Goal: Task Accomplishment & Management: Manage account settings

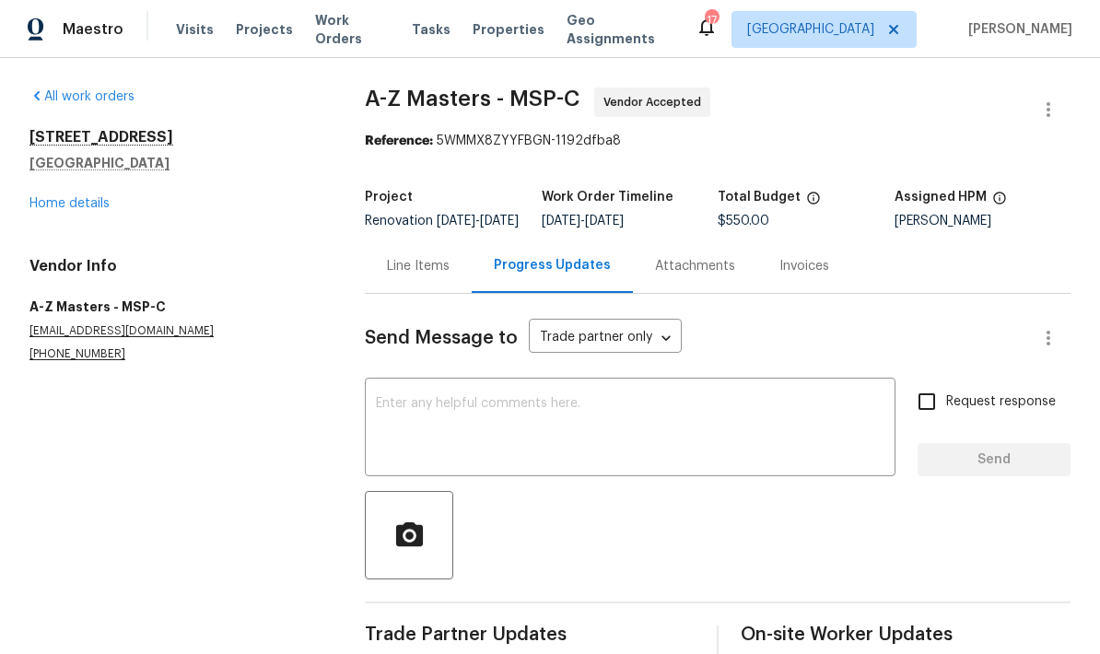
click at [42, 203] on link "Home details" at bounding box center [69, 203] width 80 height 13
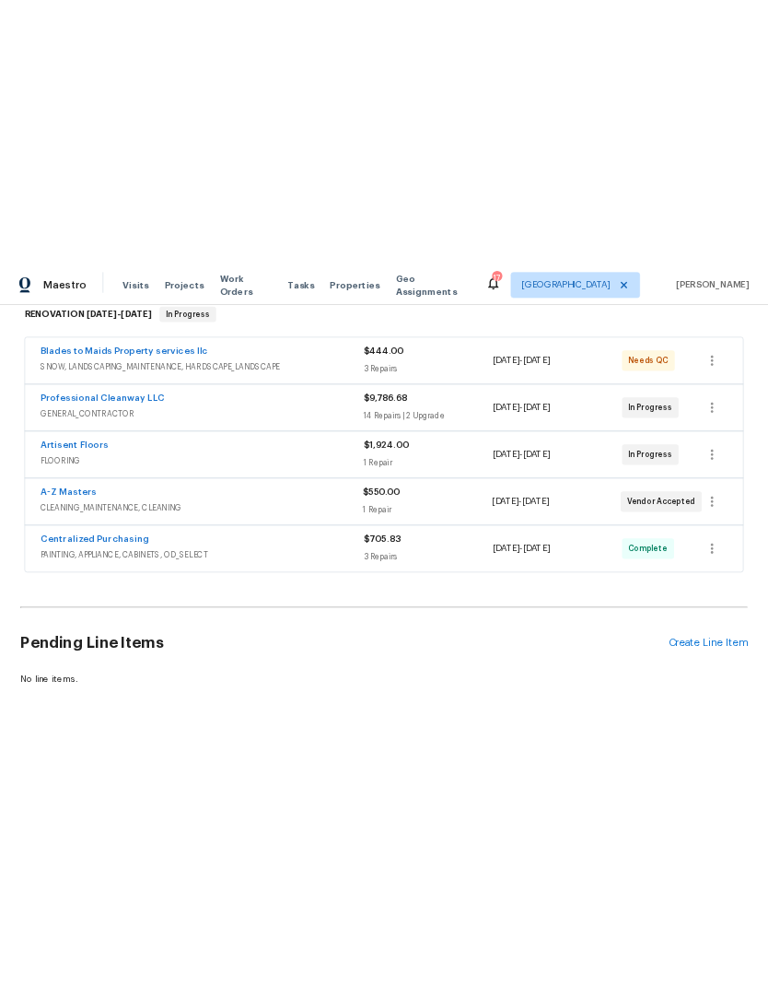
scroll to position [307, 0]
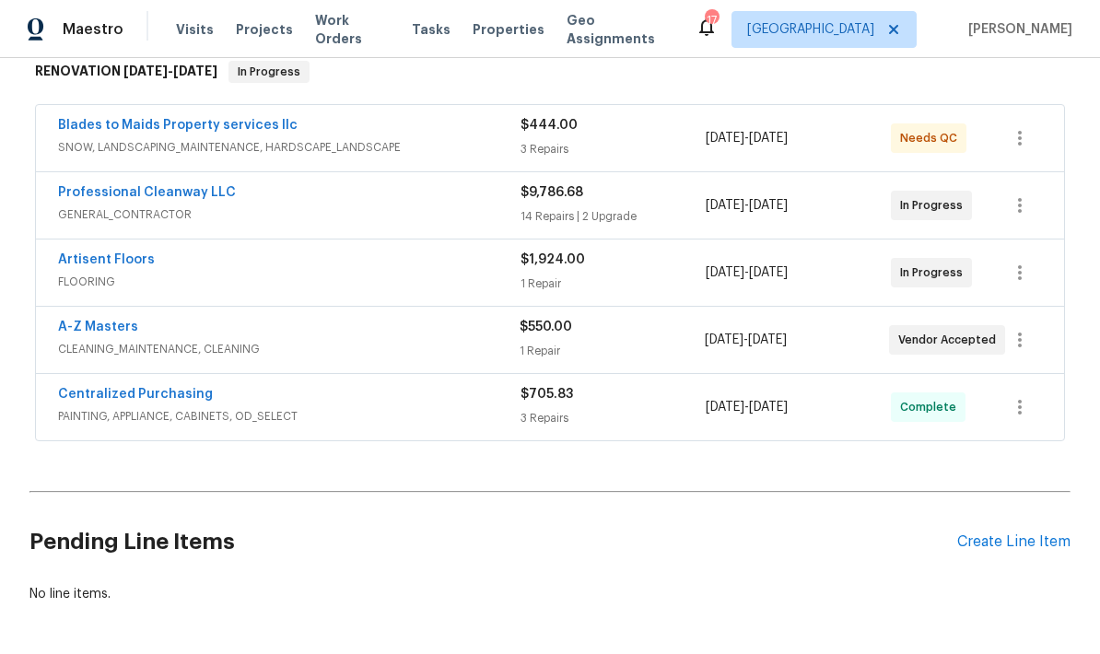
click at [1022, 548] on div "Create Line Item" at bounding box center [1013, 543] width 113 height 18
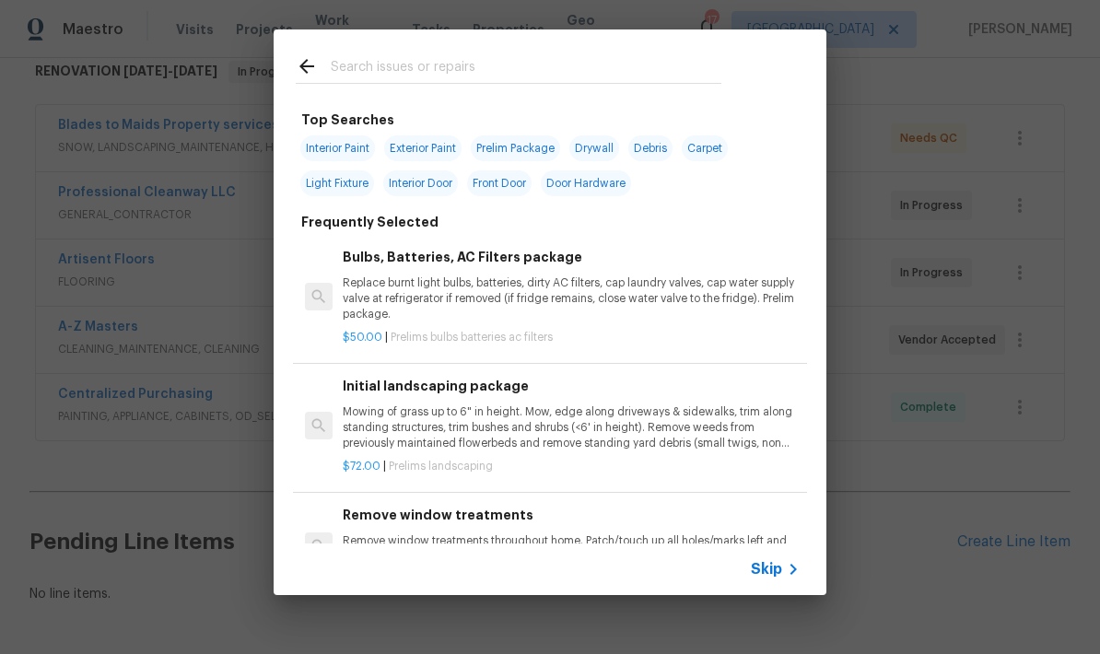
click at [368, 65] on input "text" at bounding box center [526, 69] width 391 height 28
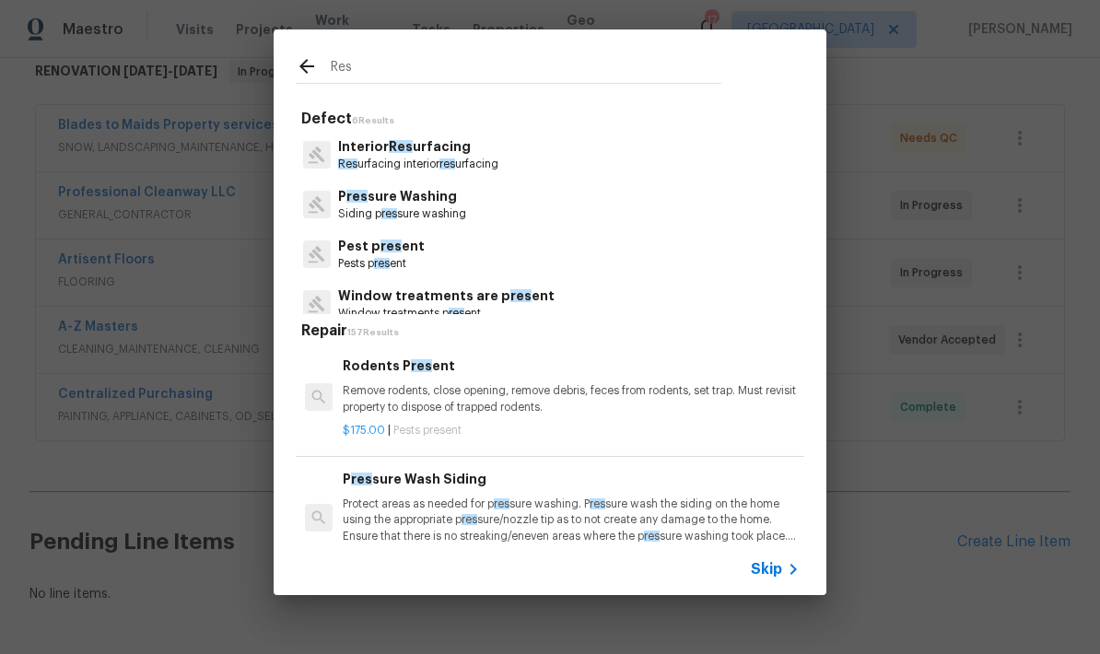
type input "Resu"
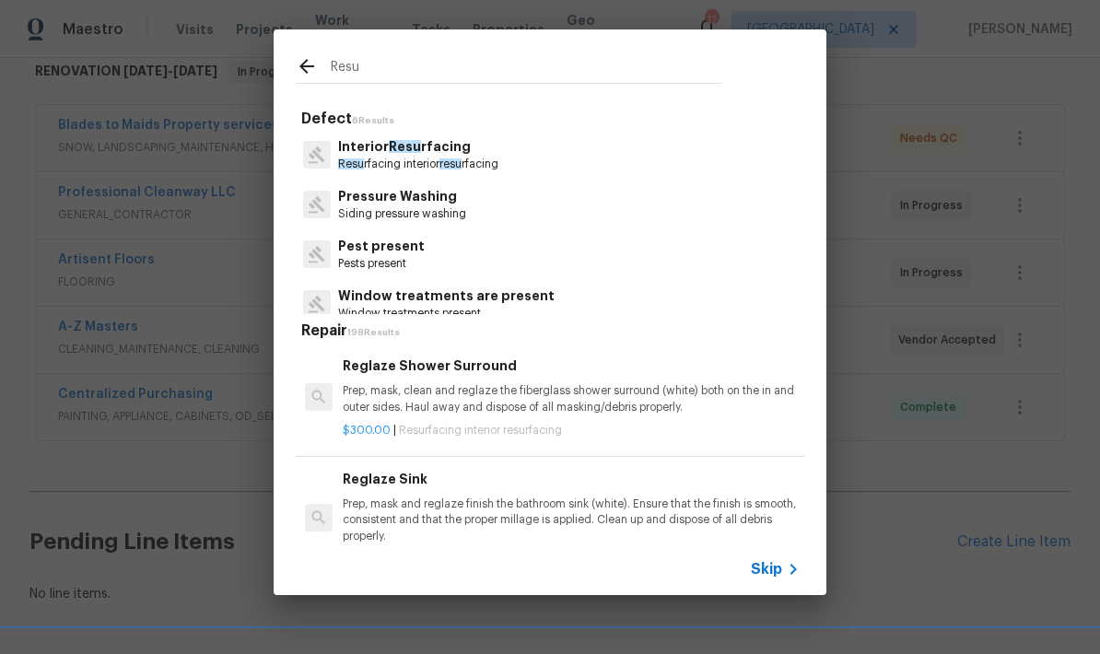
click at [424, 142] on p "Interior Resu rfacing" at bounding box center [418, 146] width 160 height 19
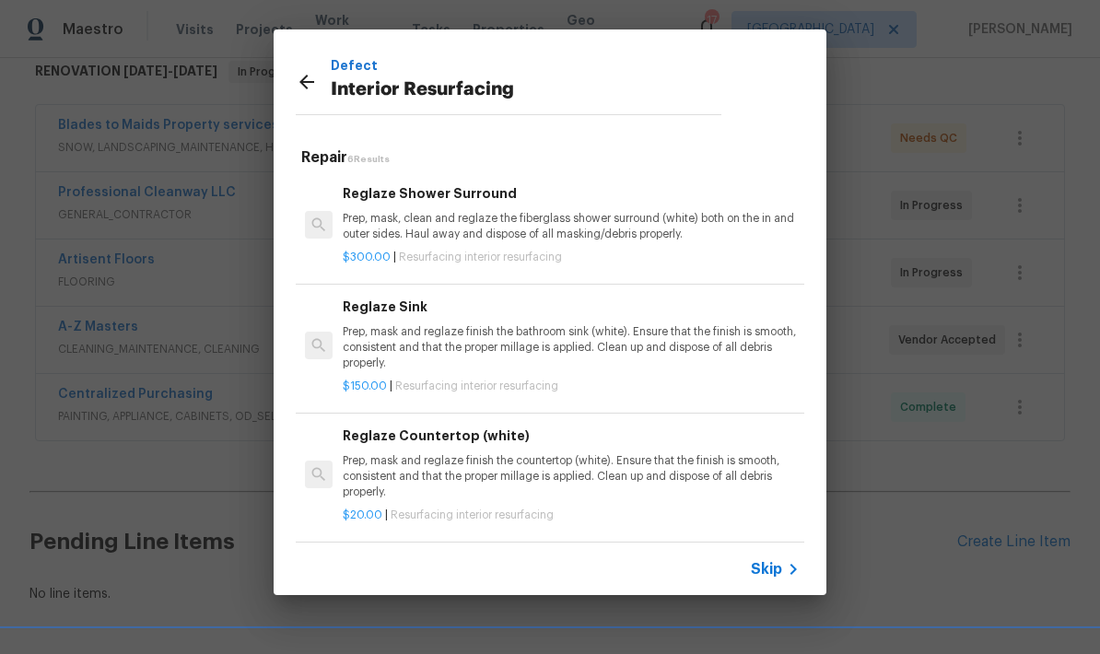
click at [501, 469] on p "Prep, mask and reglaze finish the countertop (white). Ensure that the finish is…" at bounding box center [571, 476] width 457 height 47
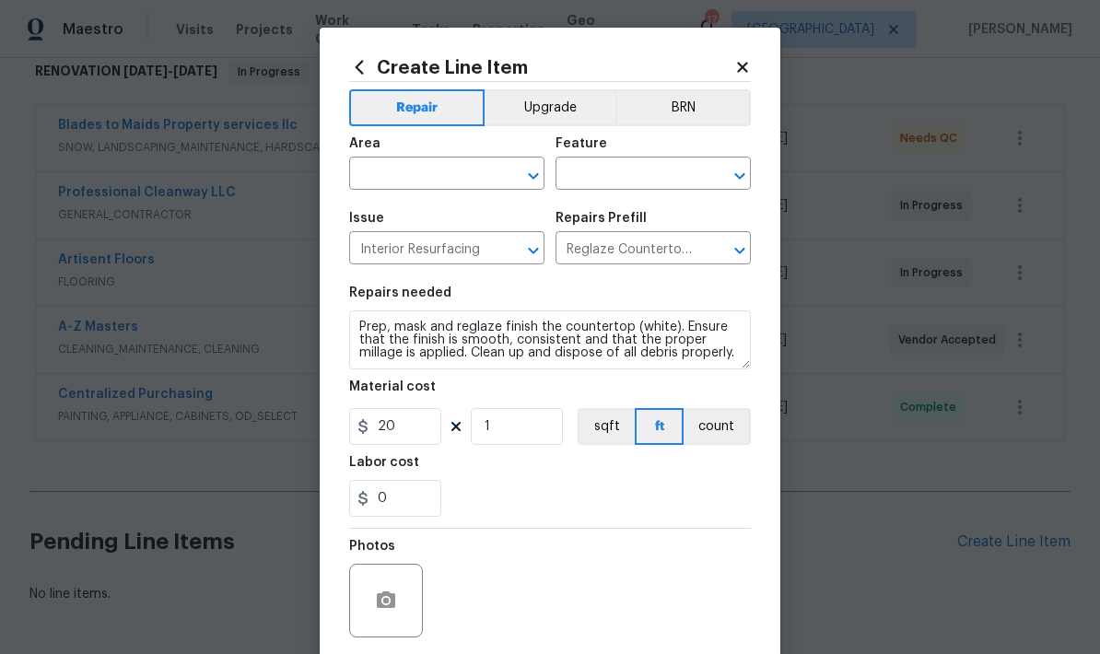
click at [375, 180] on input "text" at bounding box center [421, 175] width 144 height 29
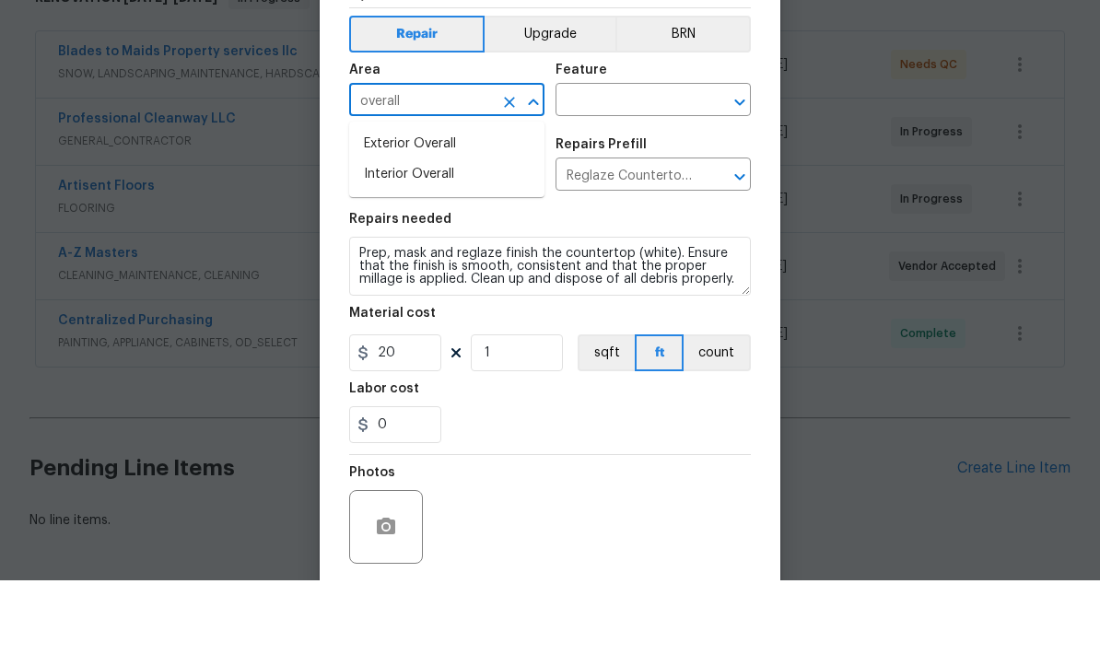
click at [407, 233] on li "Interior Overall" at bounding box center [446, 248] width 195 height 30
type input "Interior Overall"
click at [646, 161] on input "text" at bounding box center [628, 175] width 144 height 29
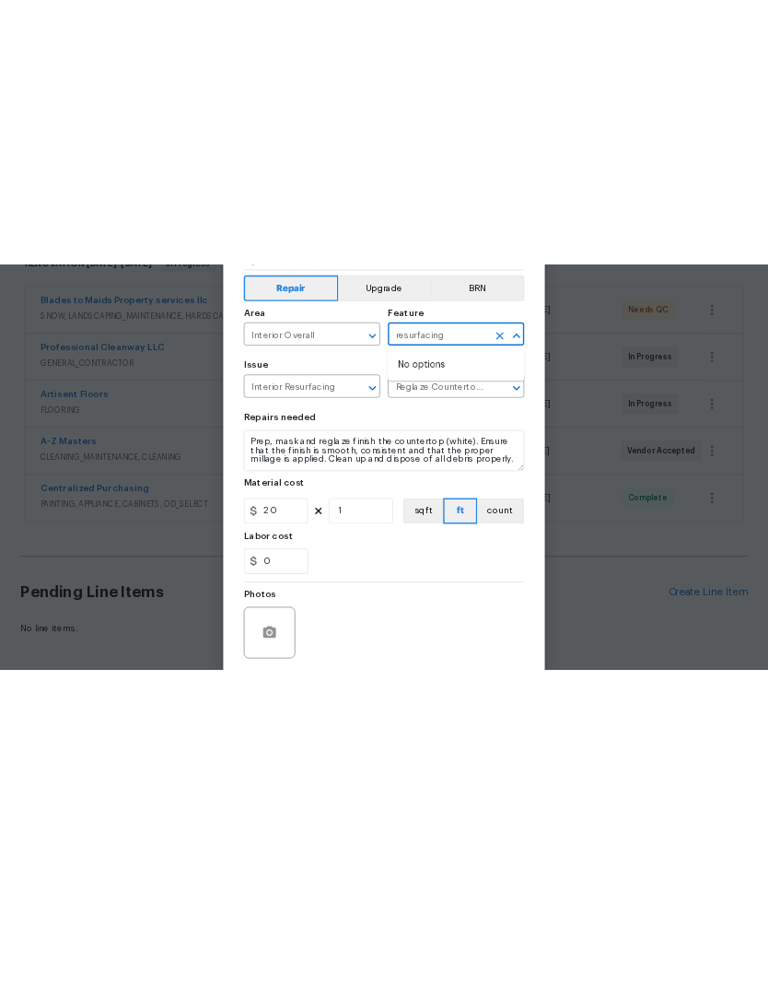
scroll to position [0, 0]
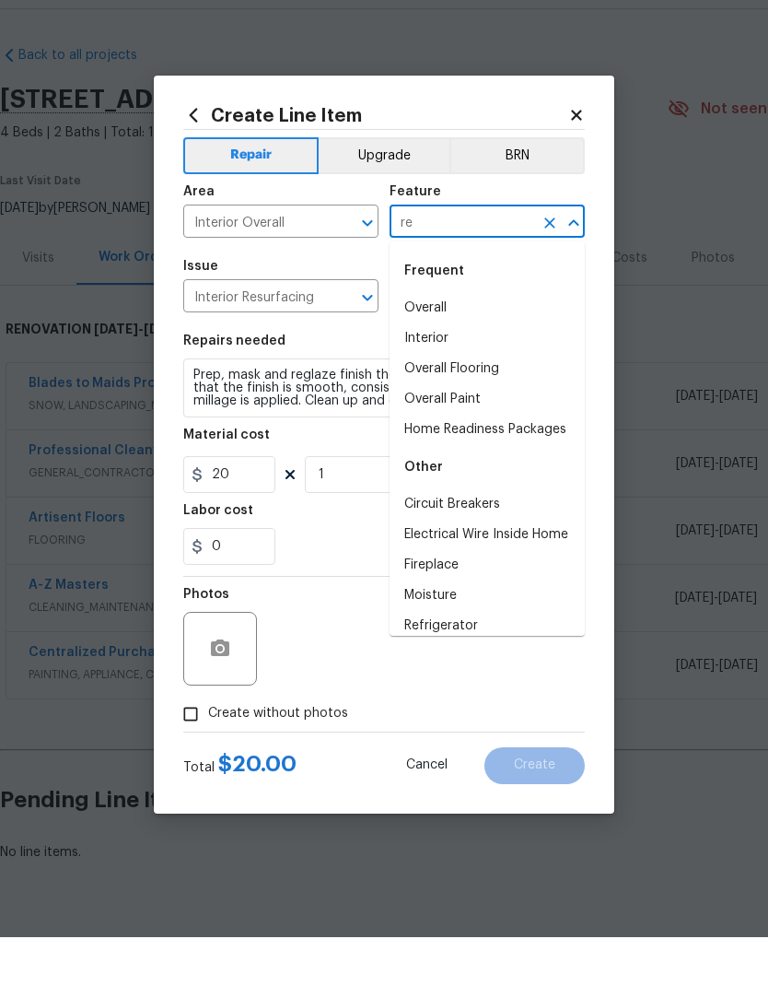
type input "r"
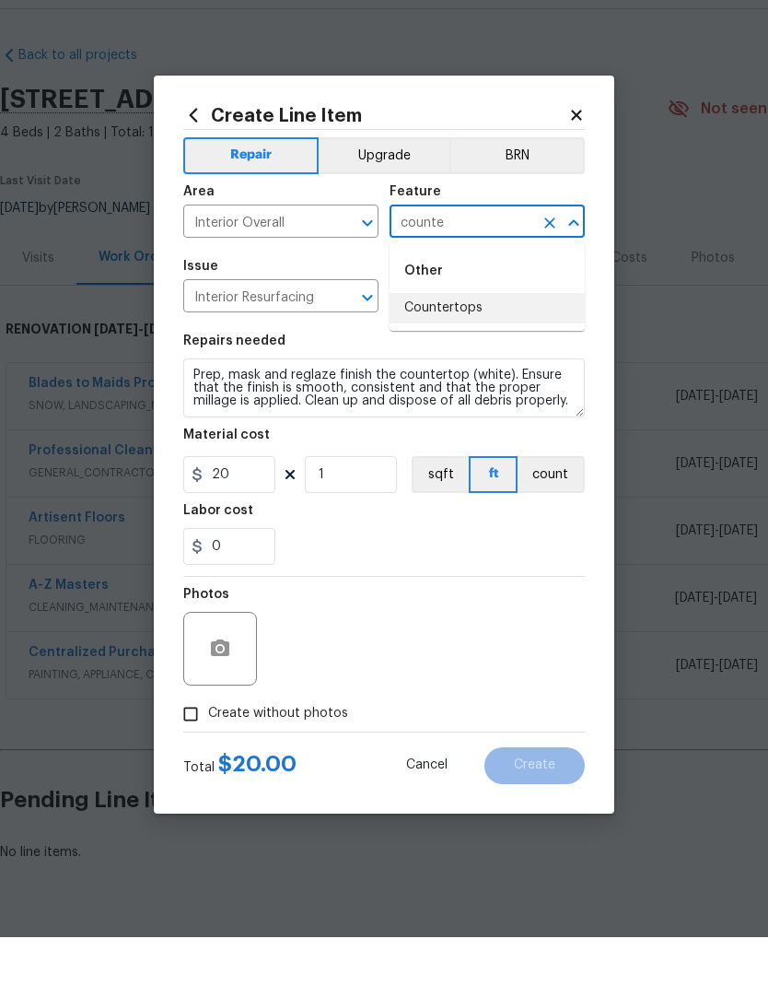
click at [434, 342] on li "Countertops" at bounding box center [487, 357] width 195 height 30
type input "Countertops"
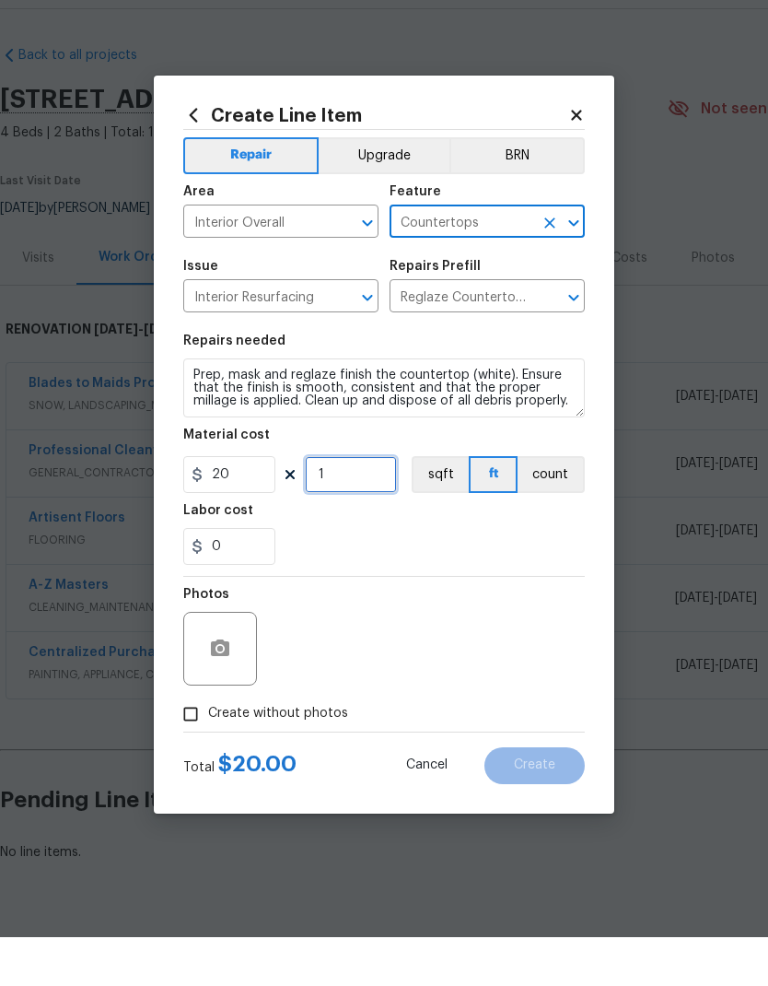
click at [341, 505] on input "1" at bounding box center [351, 523] width 92 height 37
type input "20"
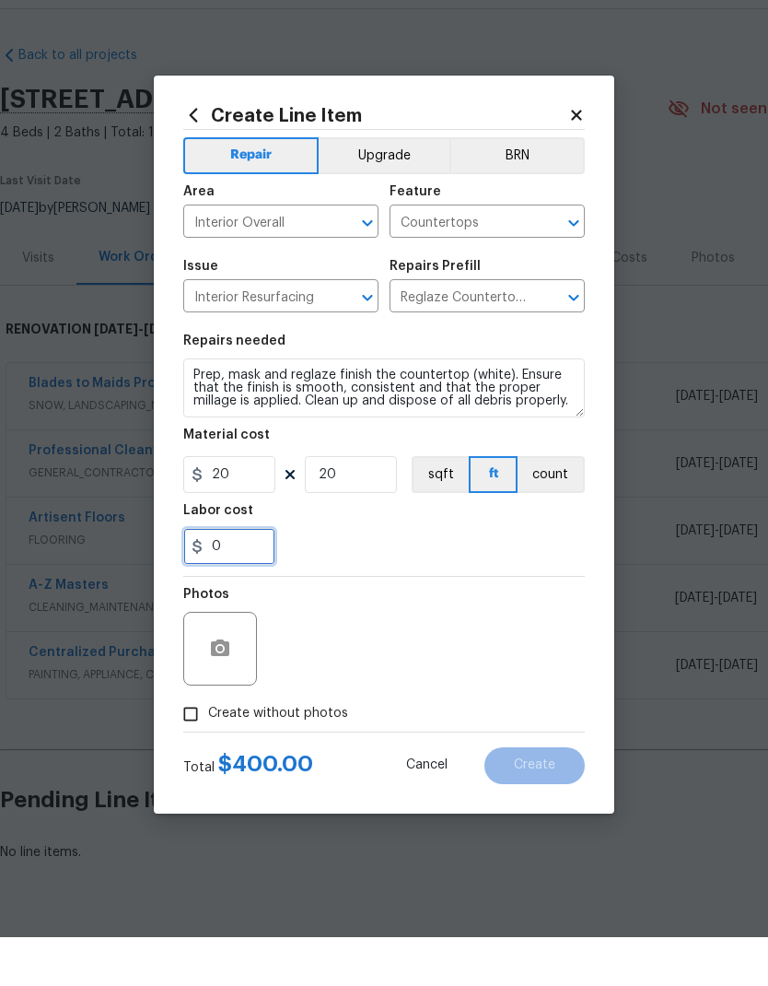
click at [239, 577] on input "0" at bounding box center [229, 595] width 92 height 37
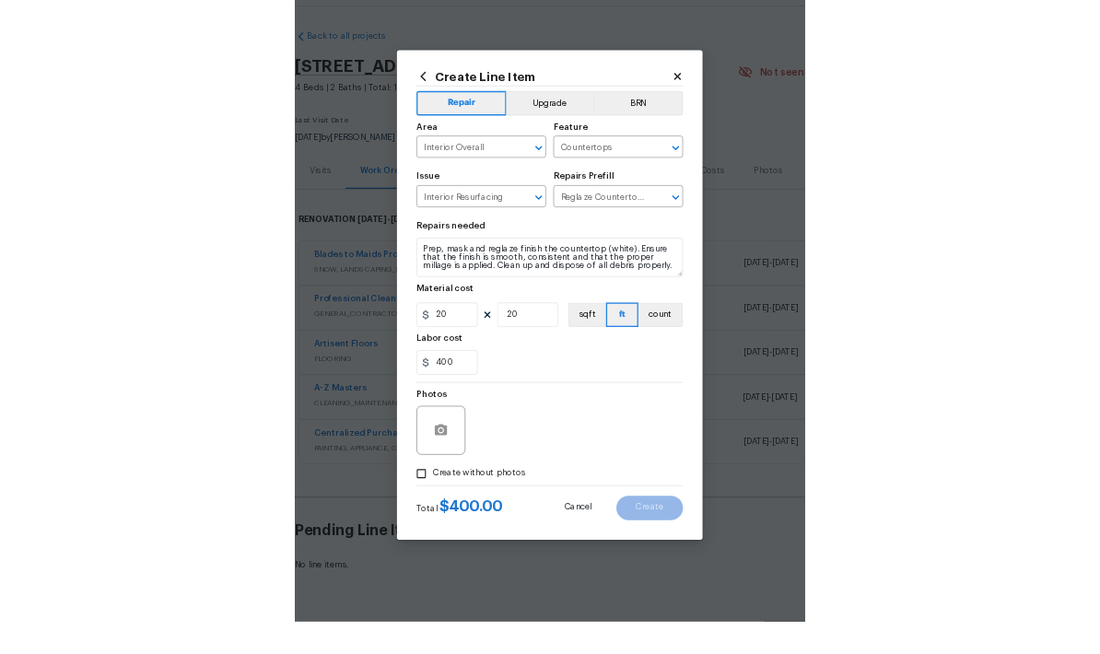
scroll to position [49, 0]
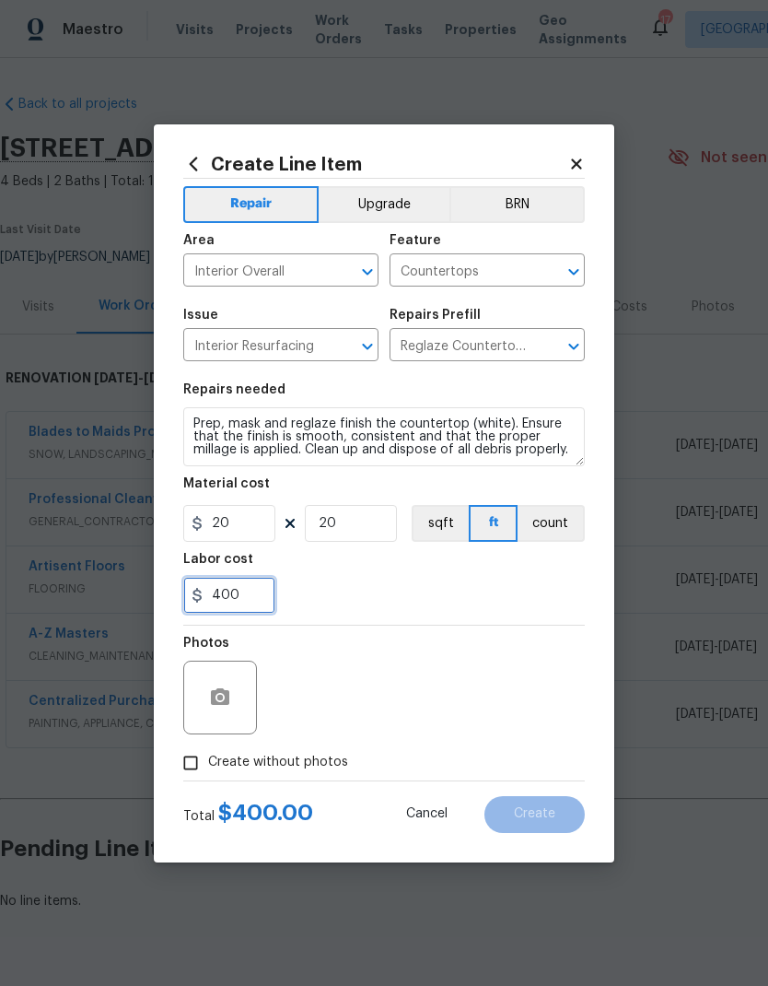
type input "400"
click at [376, 515] on input "20" at bounding box center [351, 523] width 92 height 37
click at [388, 653] on div "Photos" at bounding box center [384, 686] width 402 height 120
click at [228, 653] on icon "button" at bounding box center [220, 696] width 18 height 17
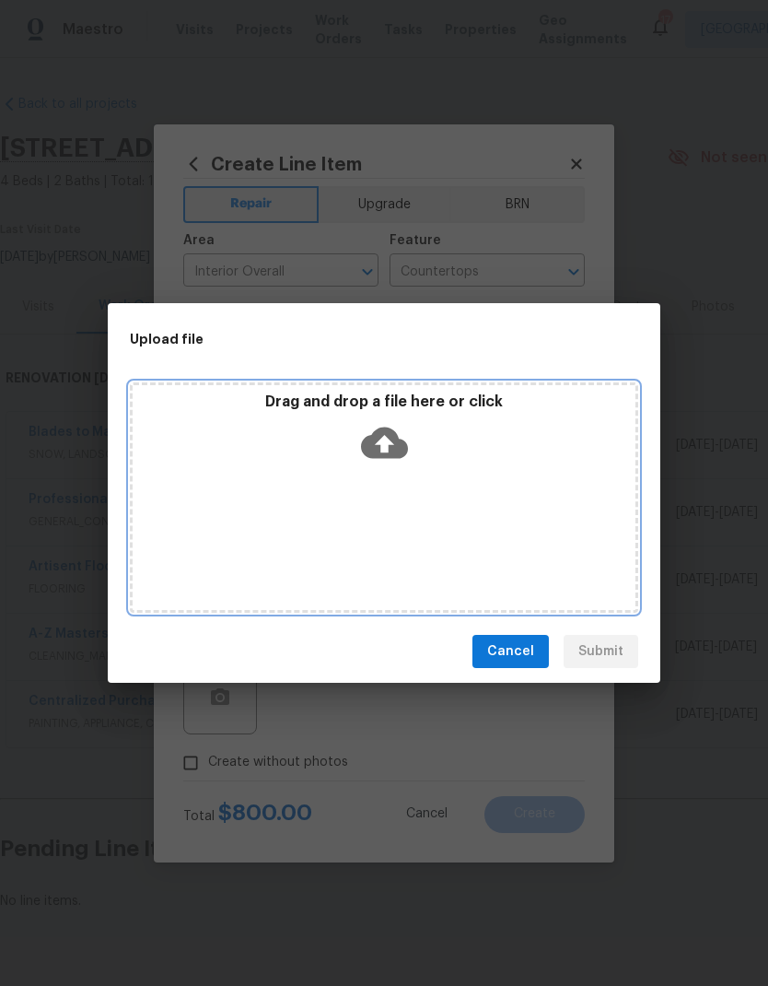
click at [383, 545] on div "Drag and drop a file here or click" at bounding box center [384, 497] width 509 height 230
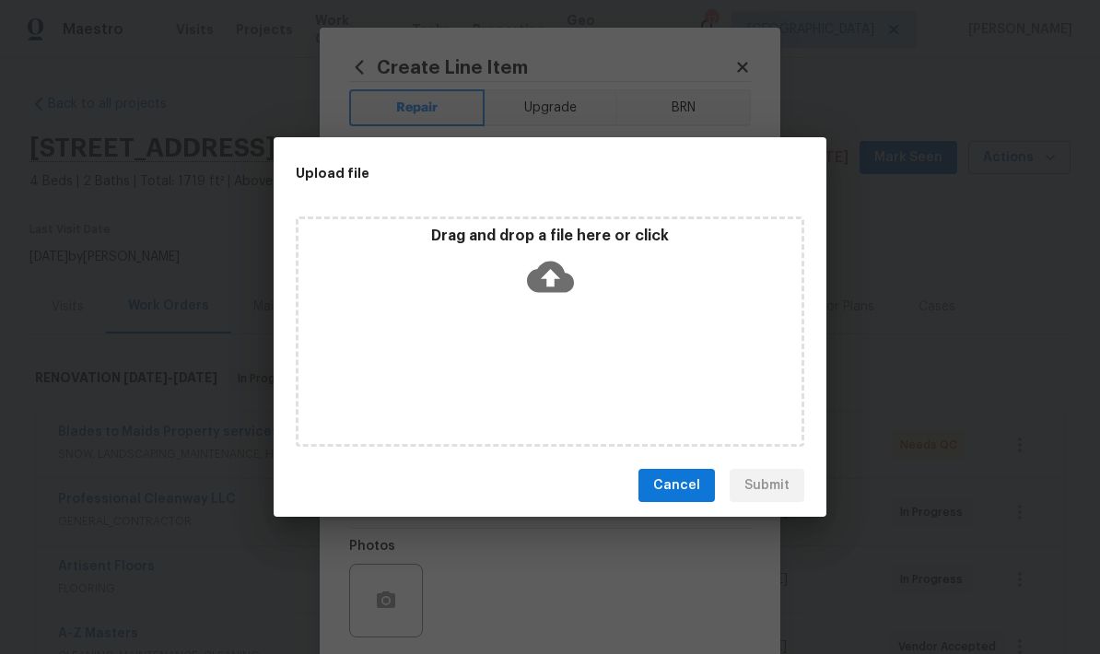
scroll to position [0, 0]
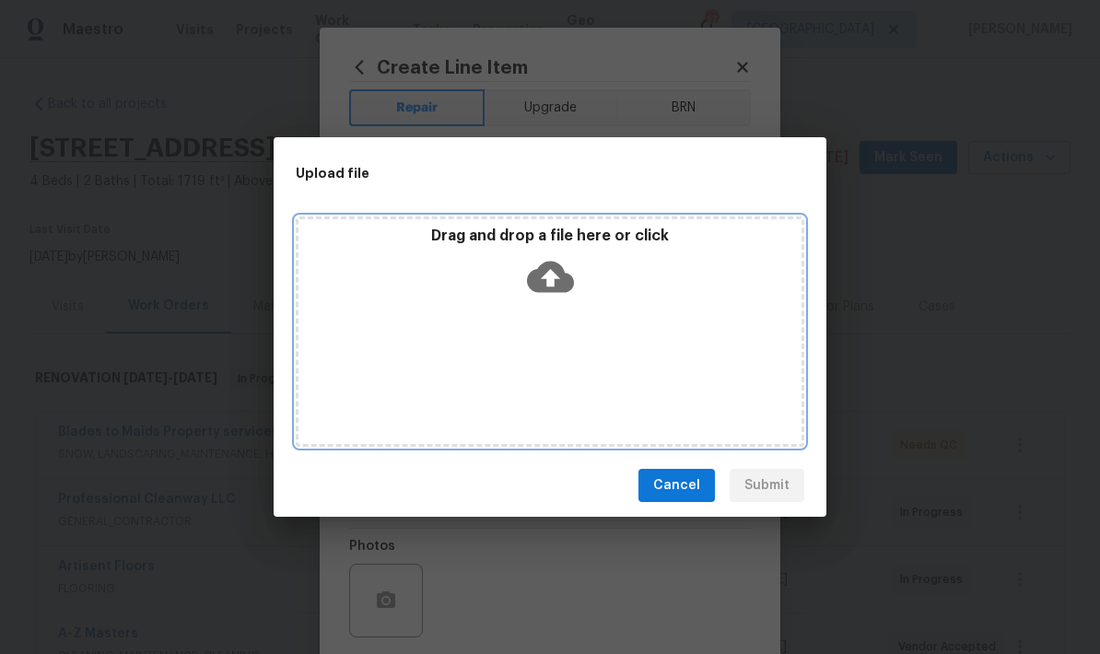
click at [513, 323] on div "Drag and drop a file here or click" at bounding box center [550, 332] width 509 height 230
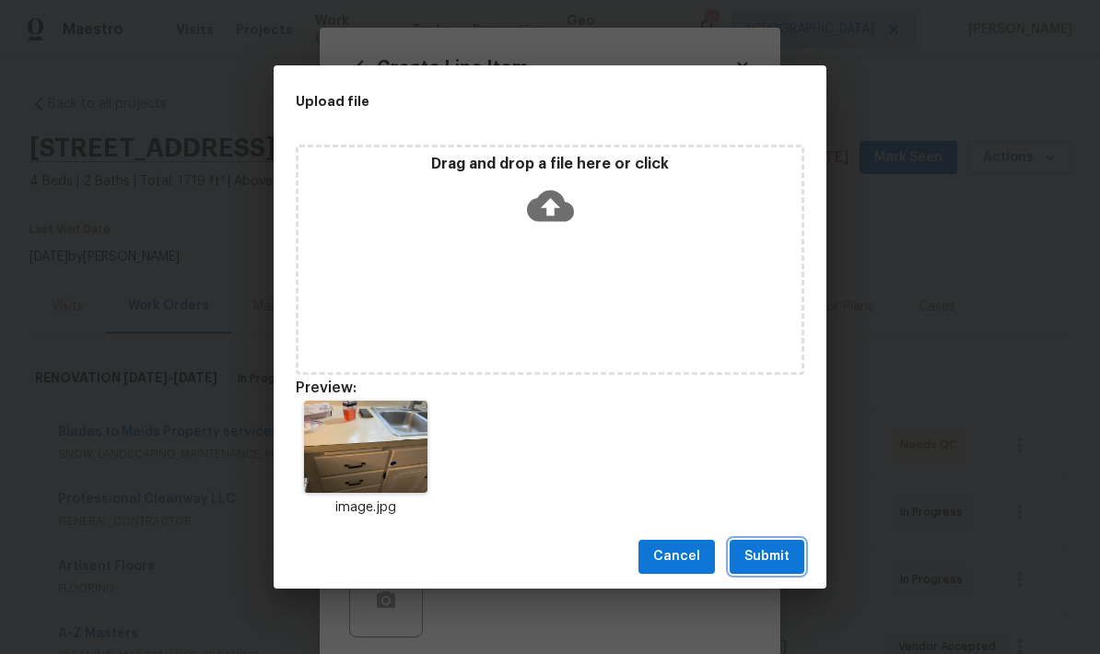
click at [772, 553] on span "Submit" at bounding box center [767, 556] width 45 height 23
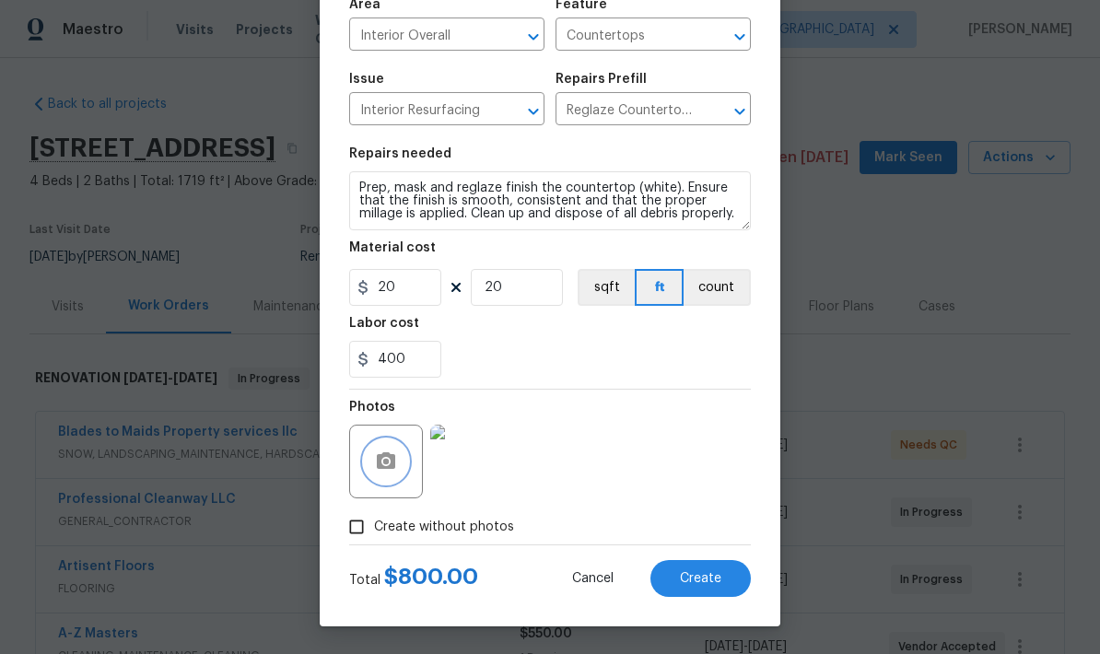
scroll to position [143, 0]
click at [677, 569] on button "Create" at bounding box center [701, 578] width 100 height 37
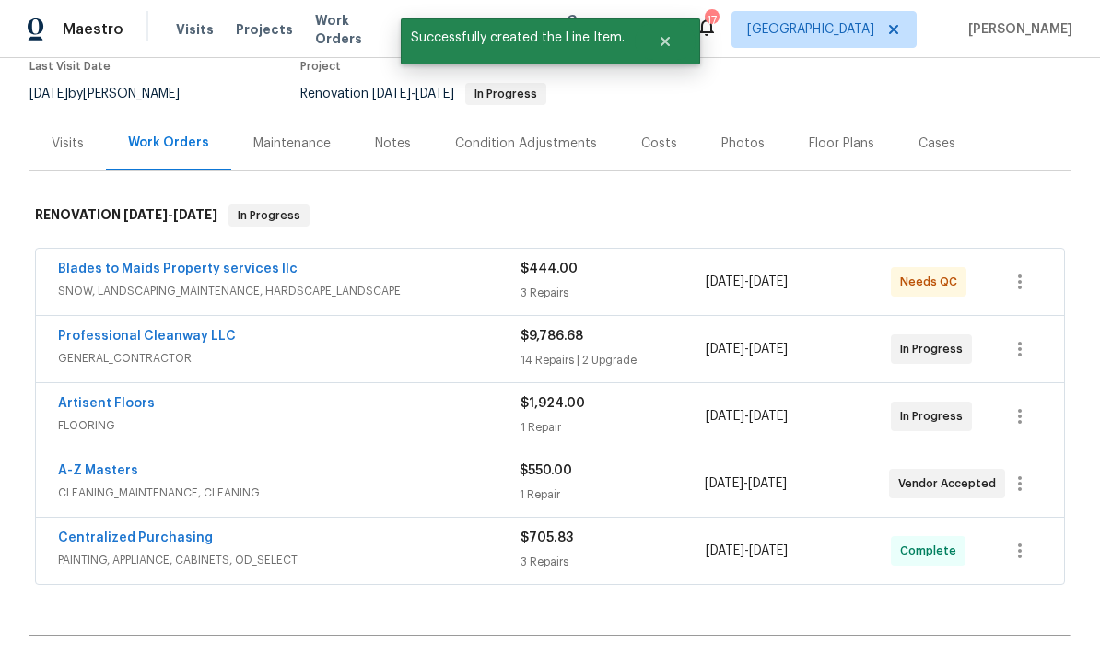
scroll to position [169, 0]
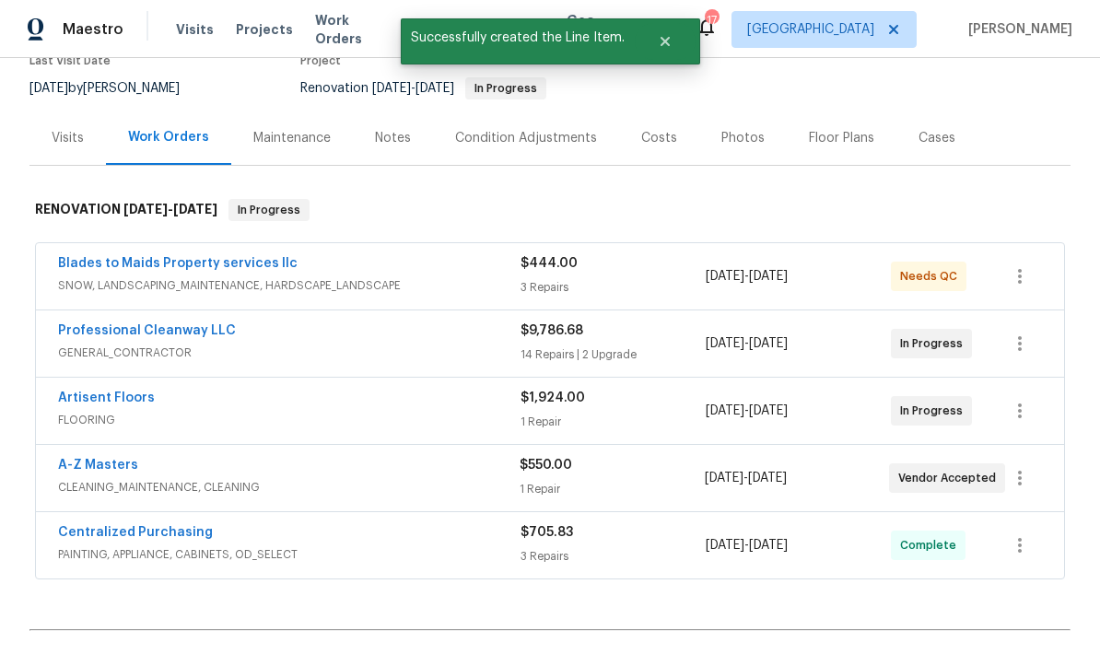
click at [76, 469] on link "A-Z Masters" at bounding box center [98, 465] width 80 height 13
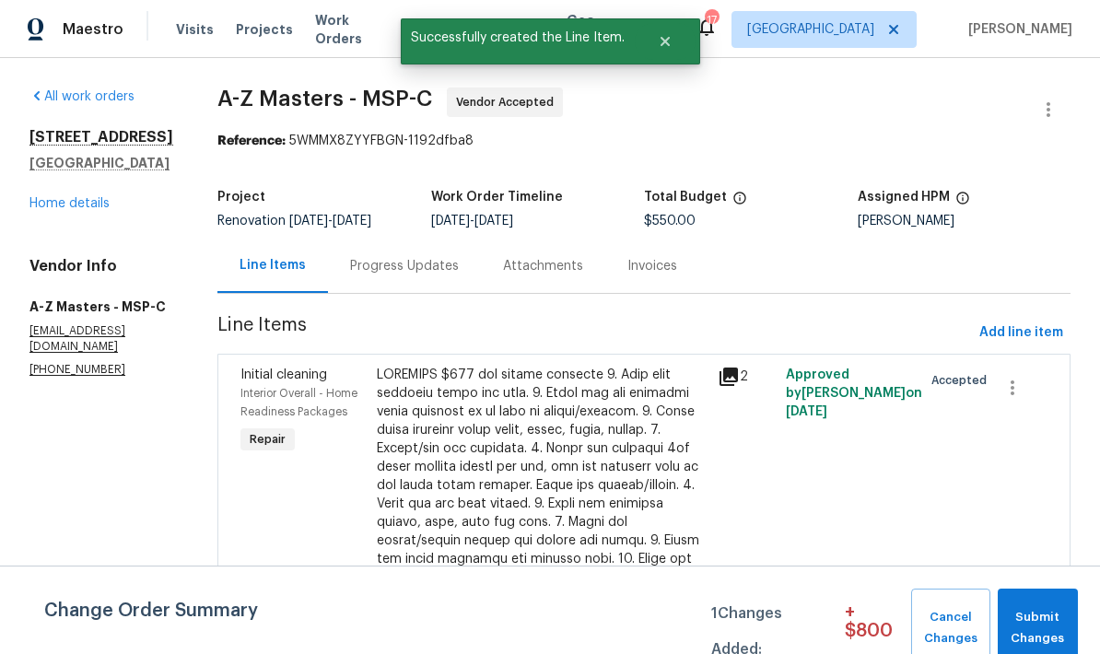
click at [350, 272] on div "Progress Updates" at bounding box center [404, 266] width 109 height 18
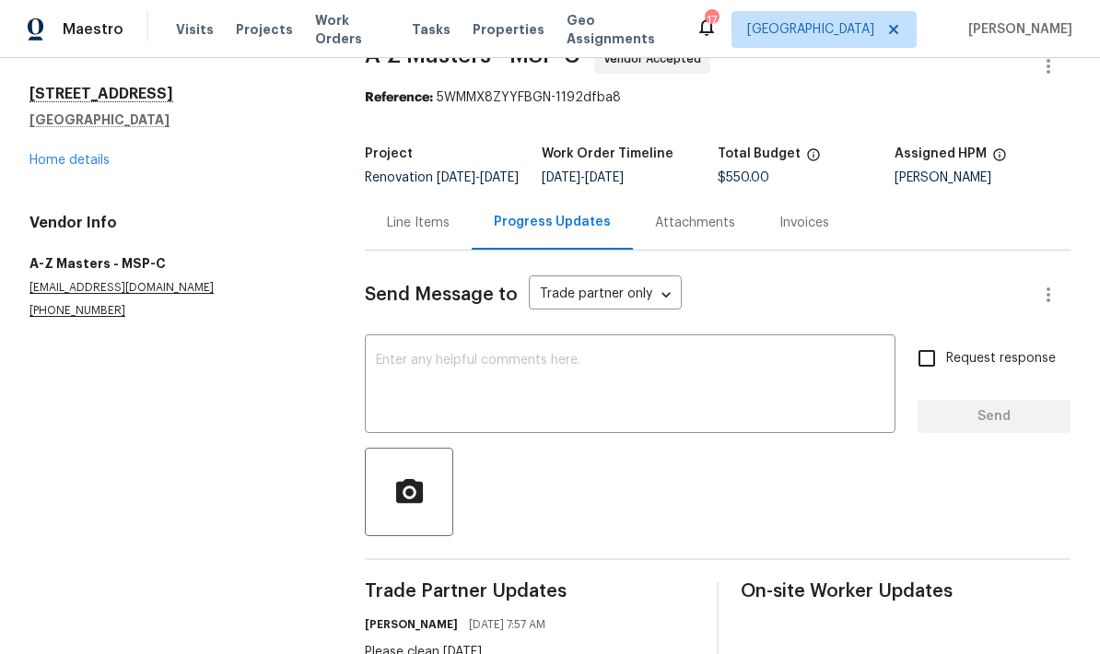
scroll to position [42, 0]
click at [405, 380] on textarea at bounding box center [630, 387] width 509 height 65
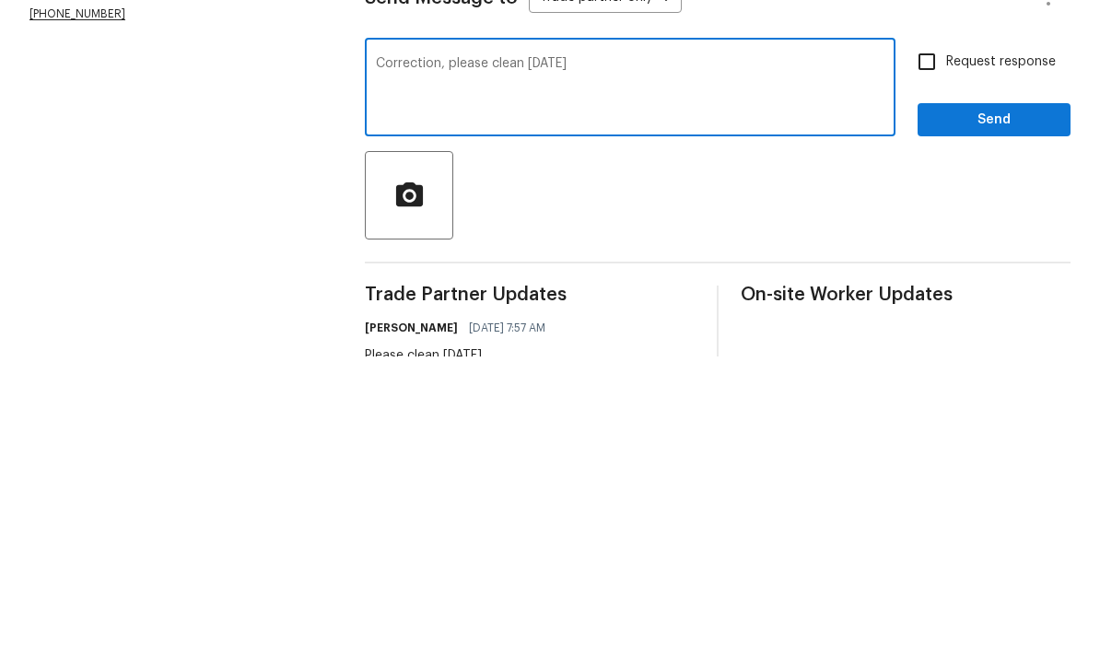
type textarea "Correction, please clean [DATE]"
click at [925, 340] on input "Request response" at bounding box center [927, 359] width 39 height 39
checkbox input "true"
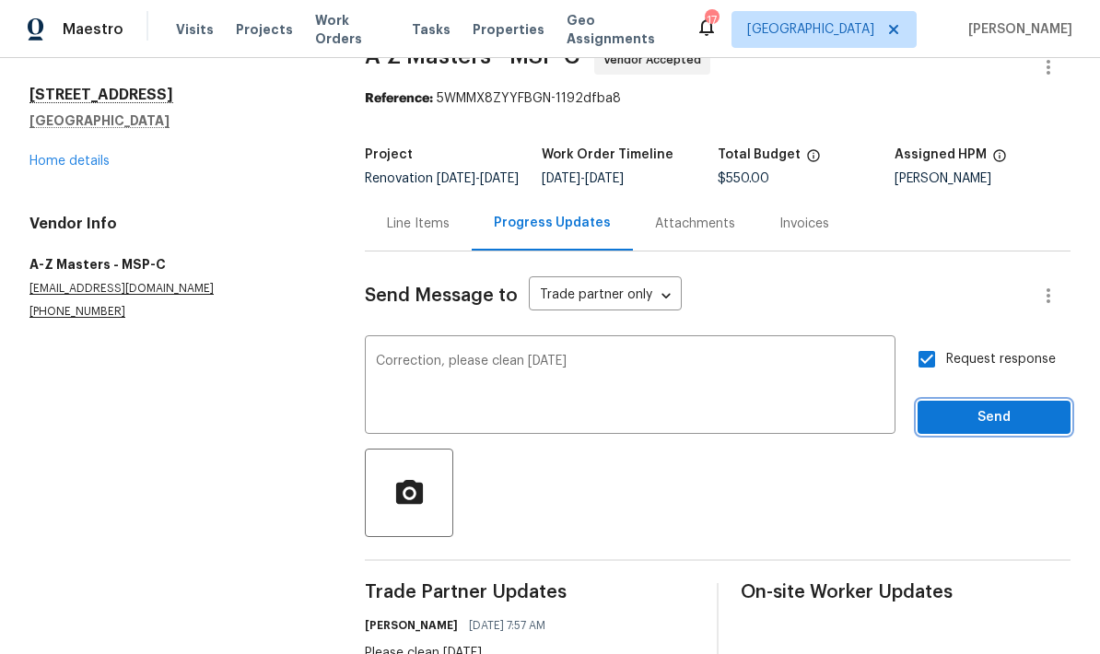
click at [965, 406] on span "Send" at bounding box center [993, 417] width 123 height 23
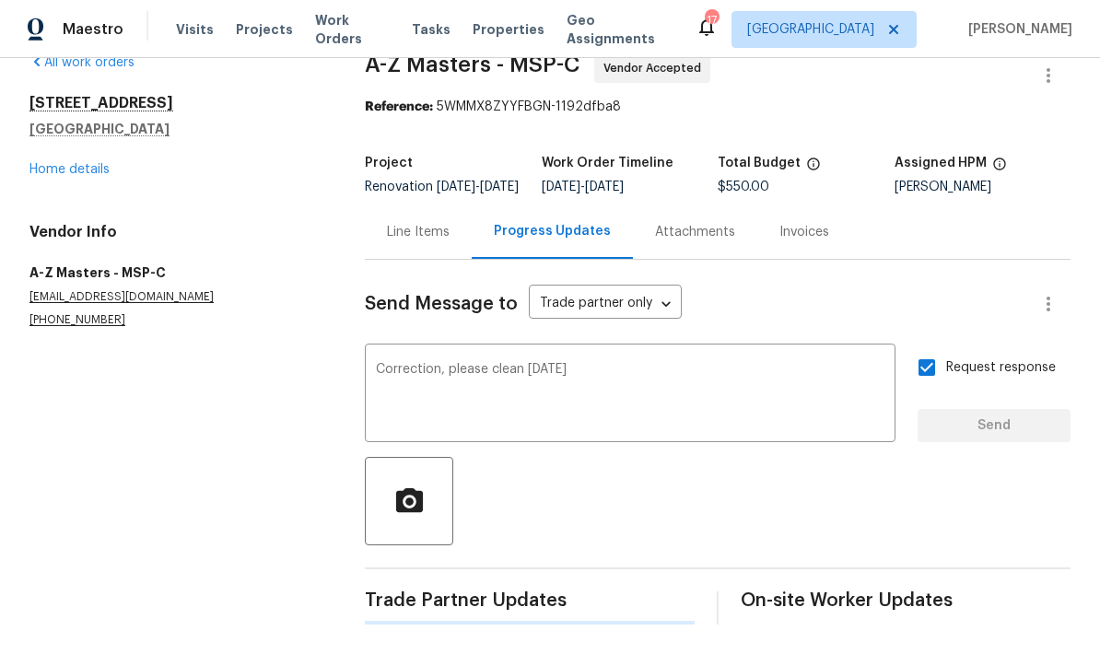
scroll to position [0, 0]
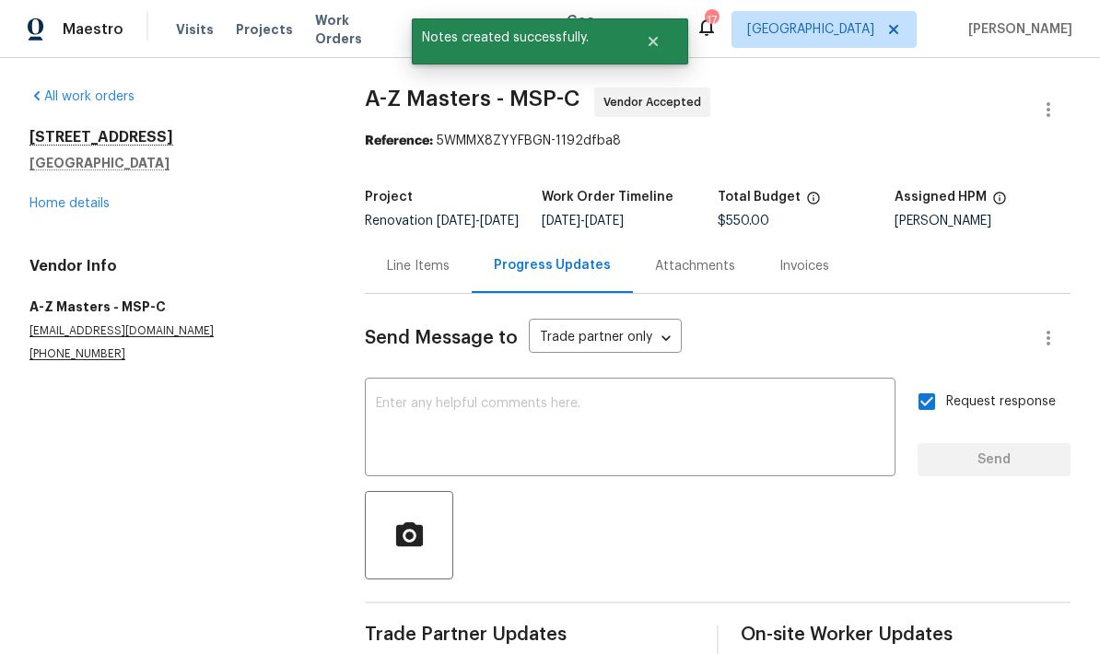
click at [45, 197] on link "Home details" at bounding box center [69, 203] width 80 height 13
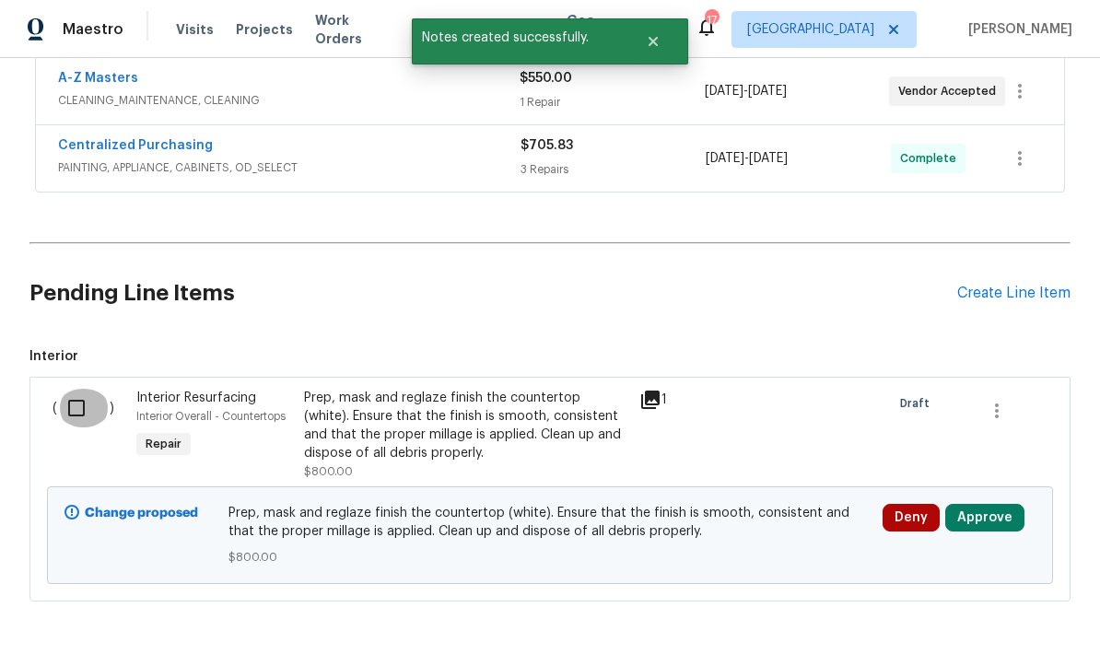
click at [69, 389] on input "checkbox" at bounding box center [83, 408] width 53 height 39
checkbox input "true"
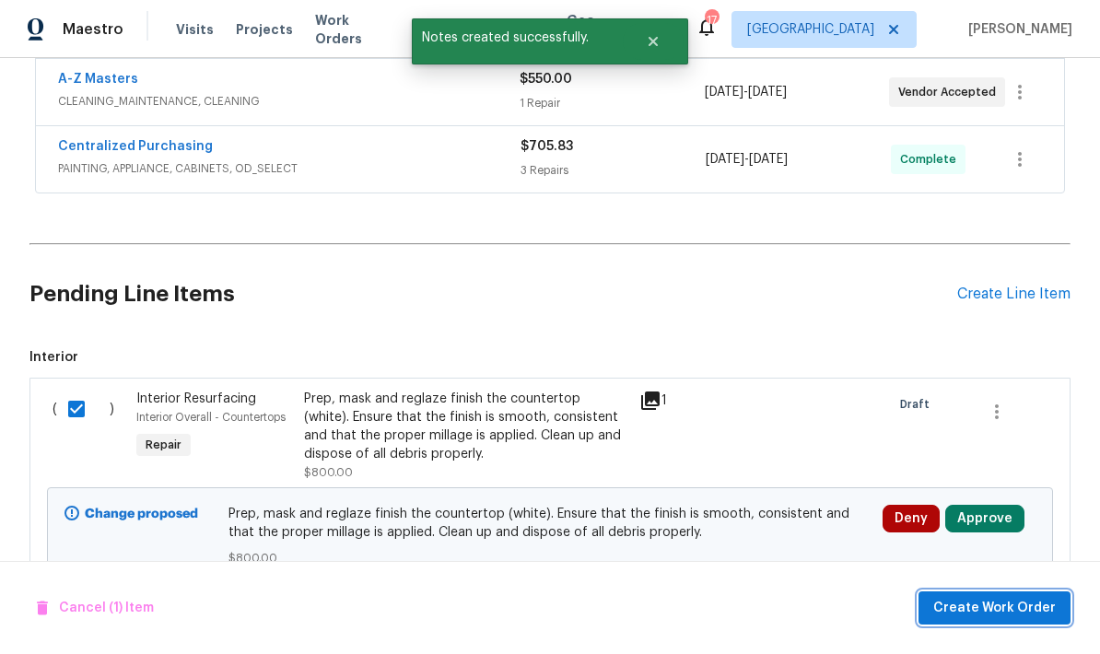
click at [952, 613] on span "Create Work Order" at bounding box center [994, 608] width 123 height 23
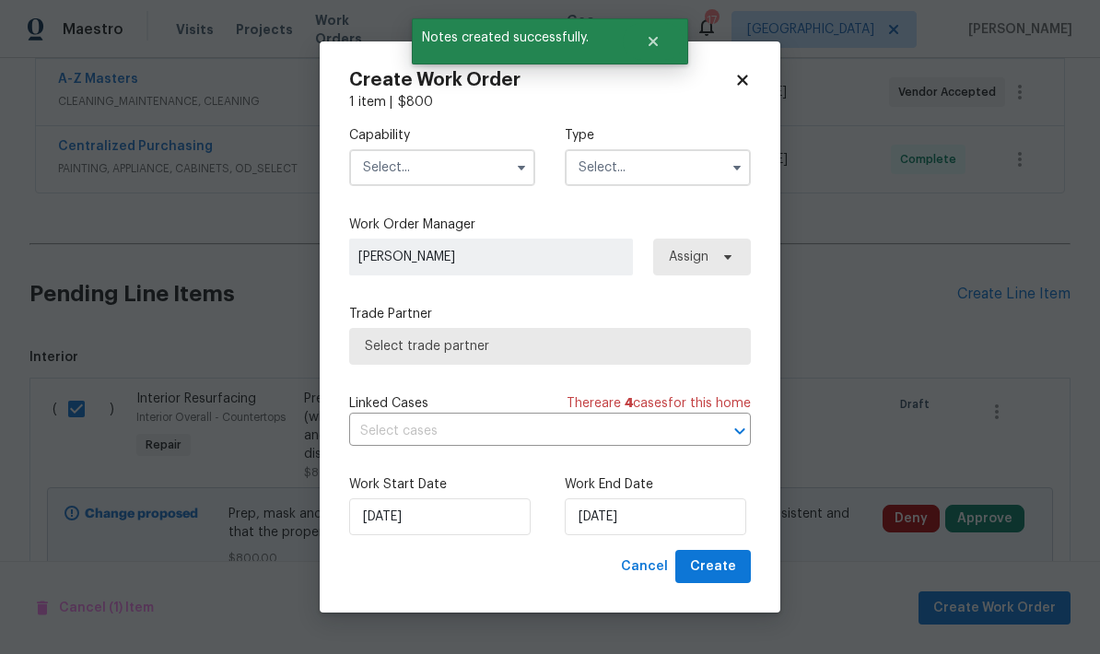
click at [421, 173] on input "text" at bounding box center [442, 167] width 186 height 37
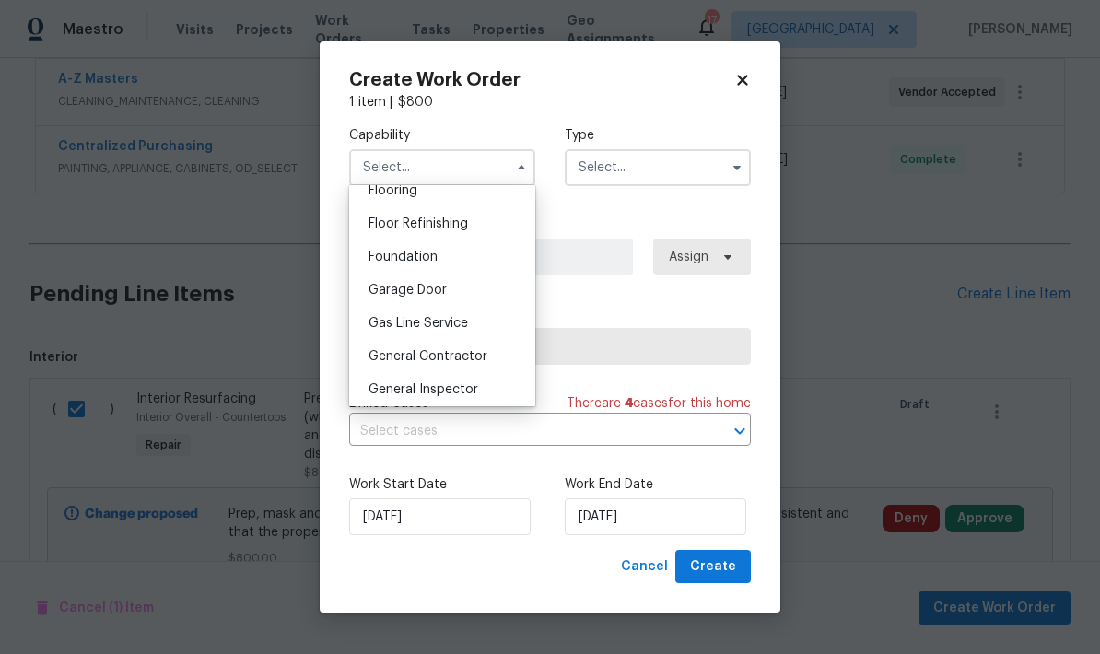
scroll to position [740, 0]
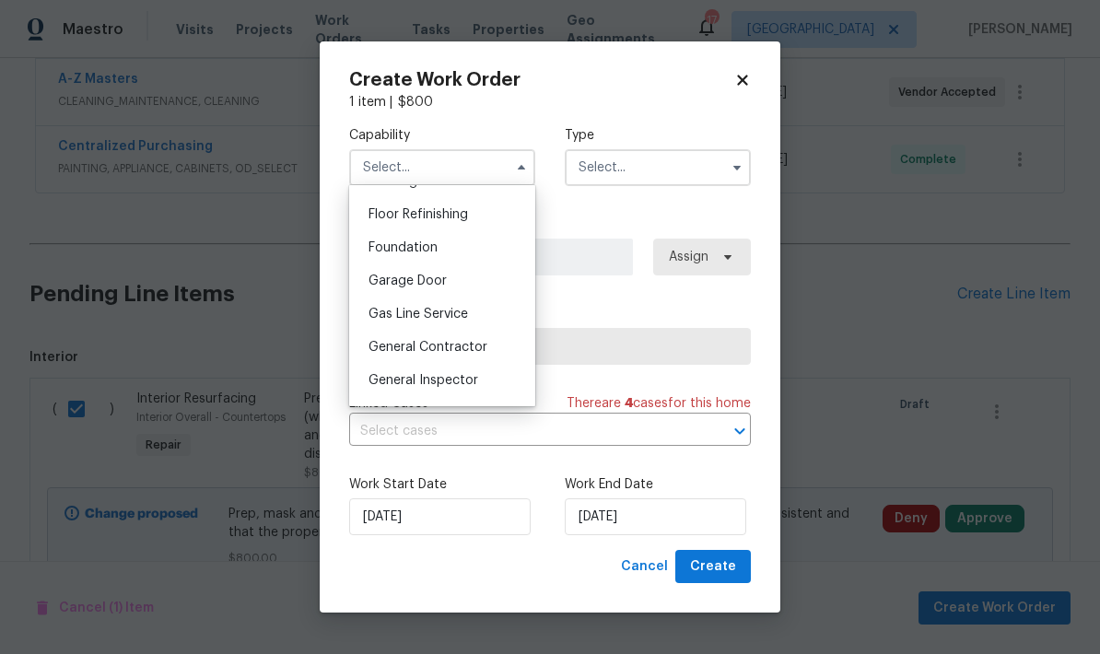
click at [381, 353] on span "General Contractor" at bounding box center [428, 347] width 119 height 13
type input "General Contractor"
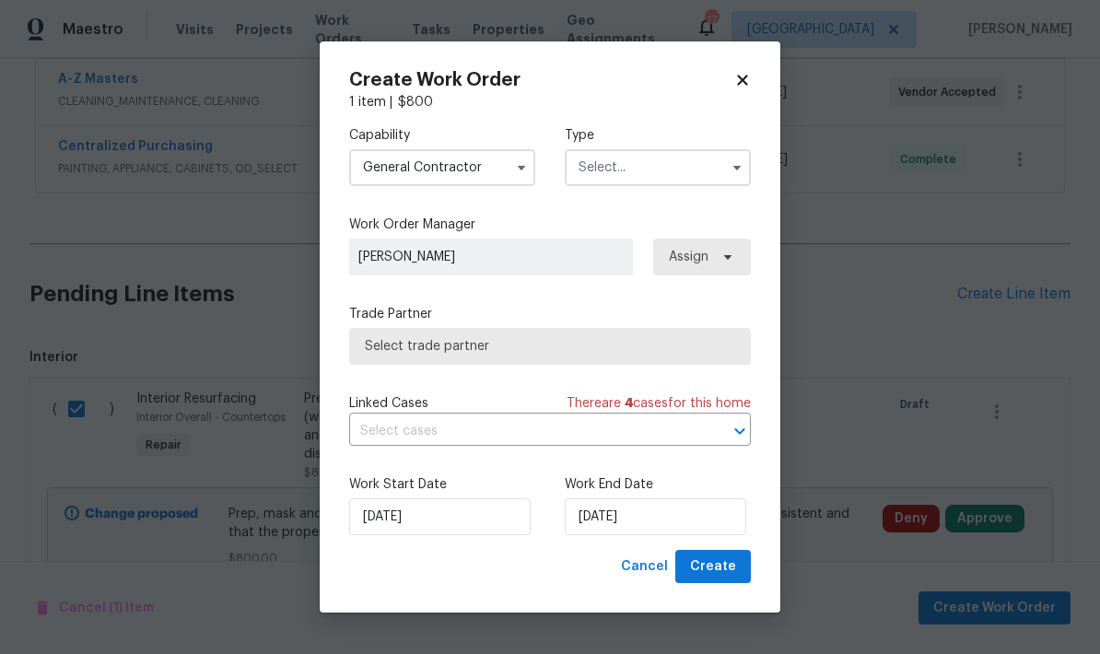
click at [582, 166] on input "text" at bounding box center [658, 167] width 186 height 37
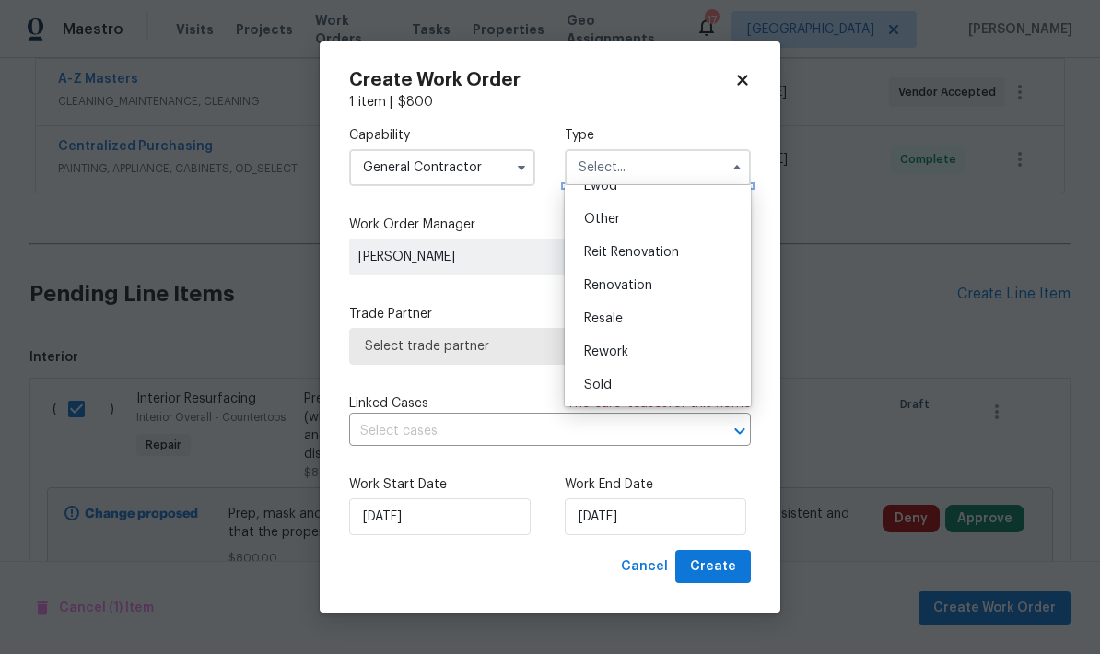
scroll to position [219, 0]
click at [597, 289] on span "Renovation" at bounding box center [618, 285] width 68 height 13
type input "Renovation"
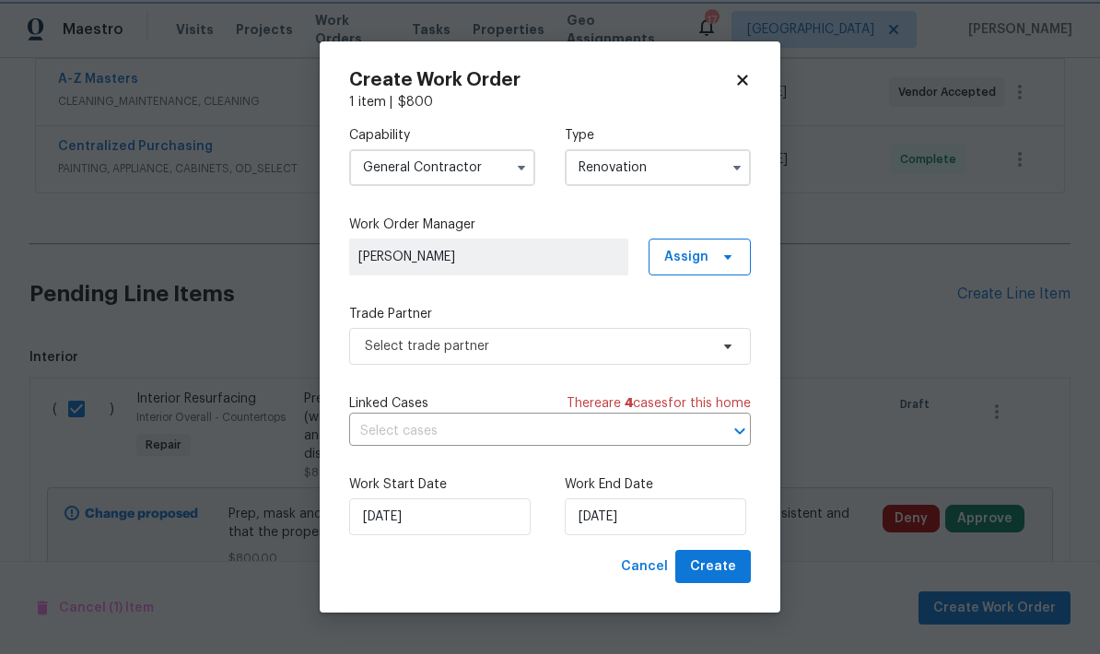
scroll to position [0, 0]
click at [588, 521] on input "[DATE]" at bounding box center [656, 516] width 182 height 37
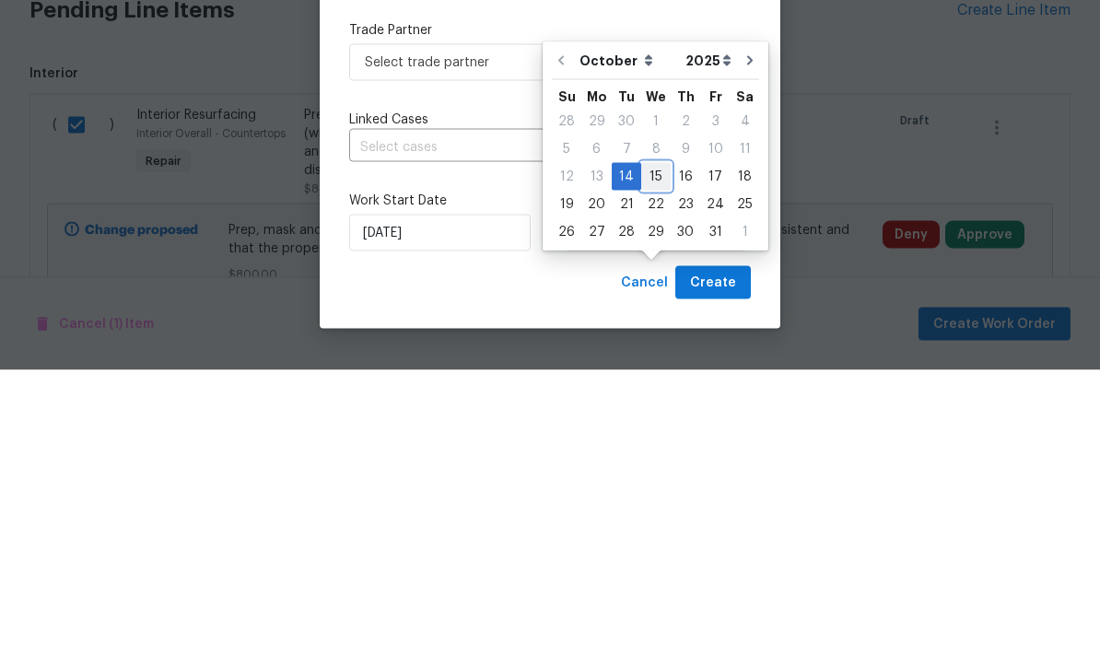
click at [643, 448] on div "15" at bounding box center [655, 461] width 29 height 26
type input "[DATE]"
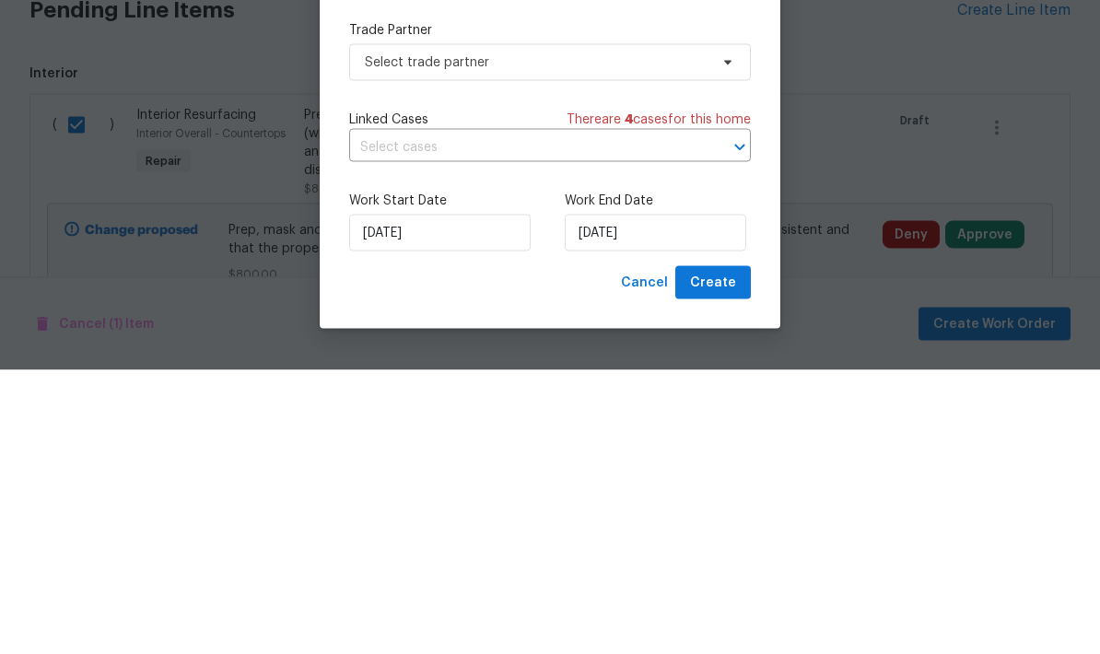
scroll to position [74, 0]
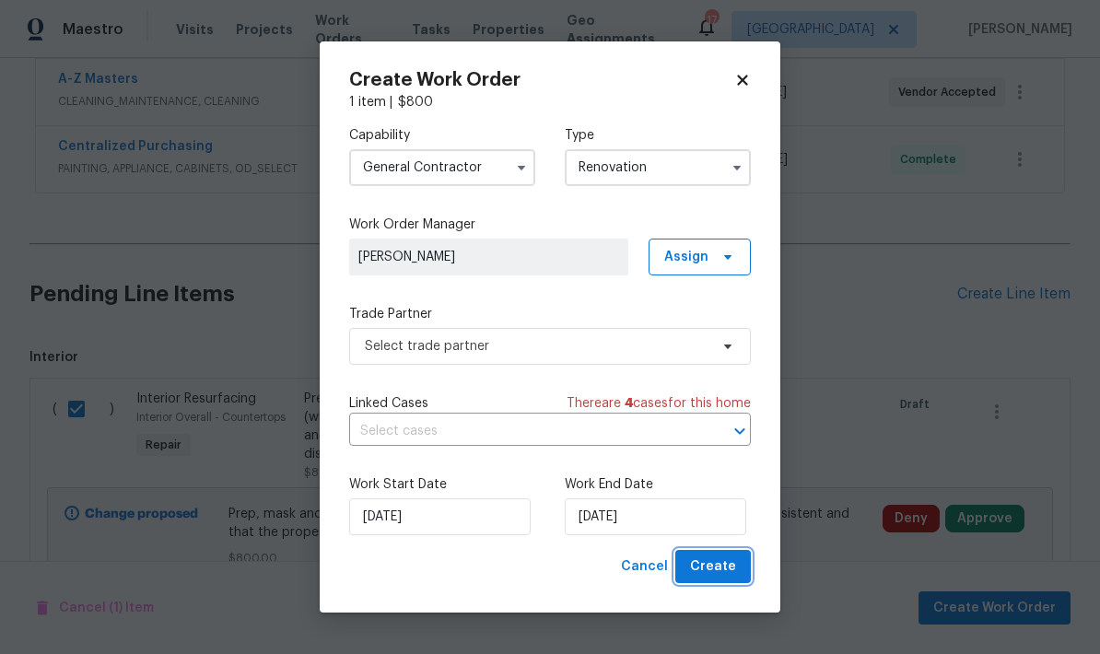
click at [710, 565] on span "Create" at bounding box center [713, 567] width 46 height 23
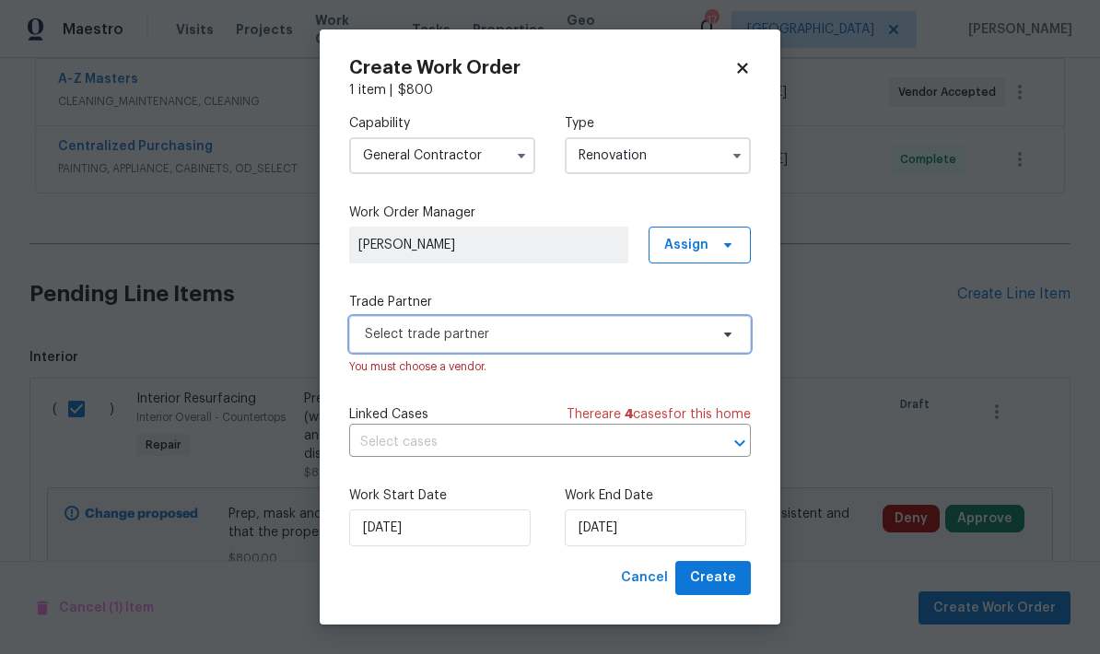
click at [402, 331] on span "Select trade partner" at bounding box center [537, 334] width 344 height 18
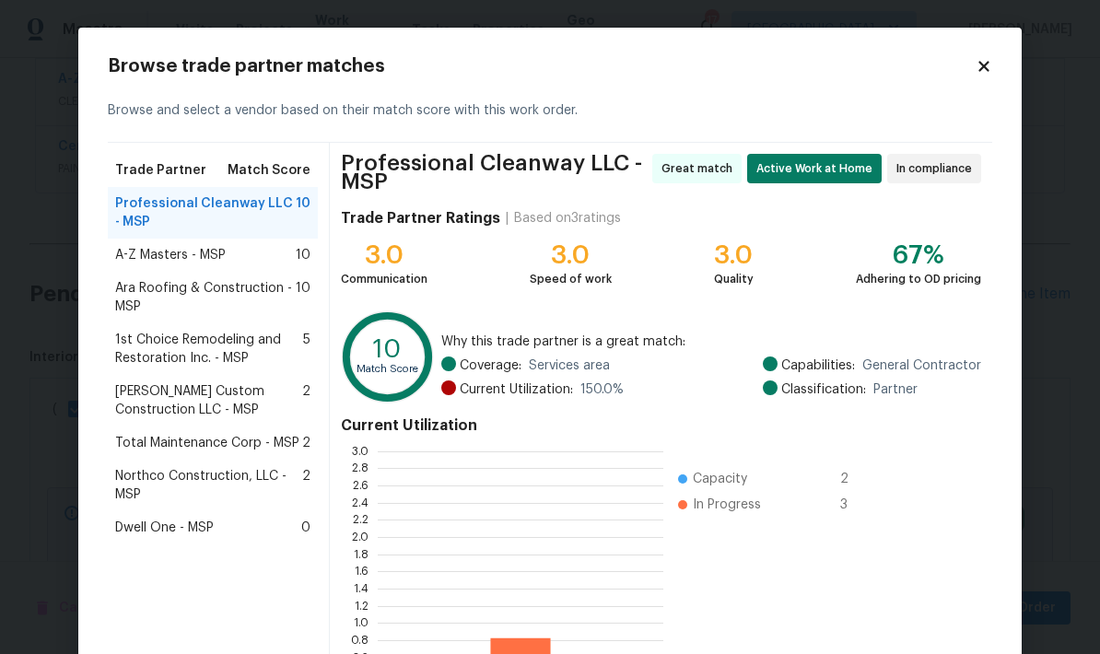
scroll to position [258, 286]
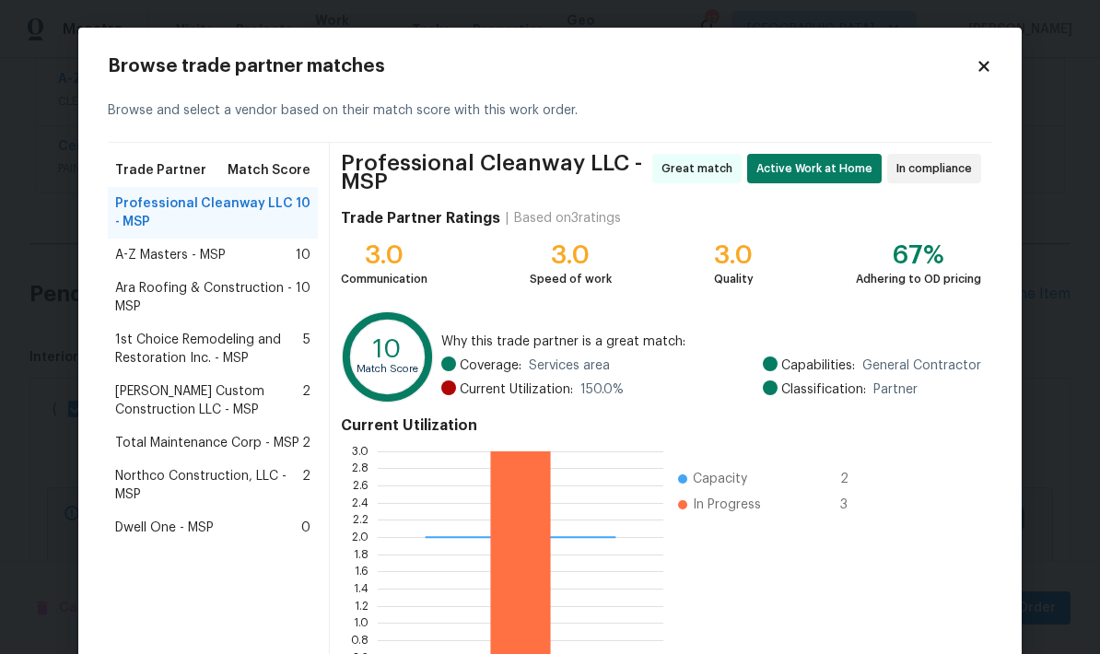
click at [138, 453] on div "Total Maintenance Corp - MSP 2" at bounding box center [213, 443] width 210 height 33
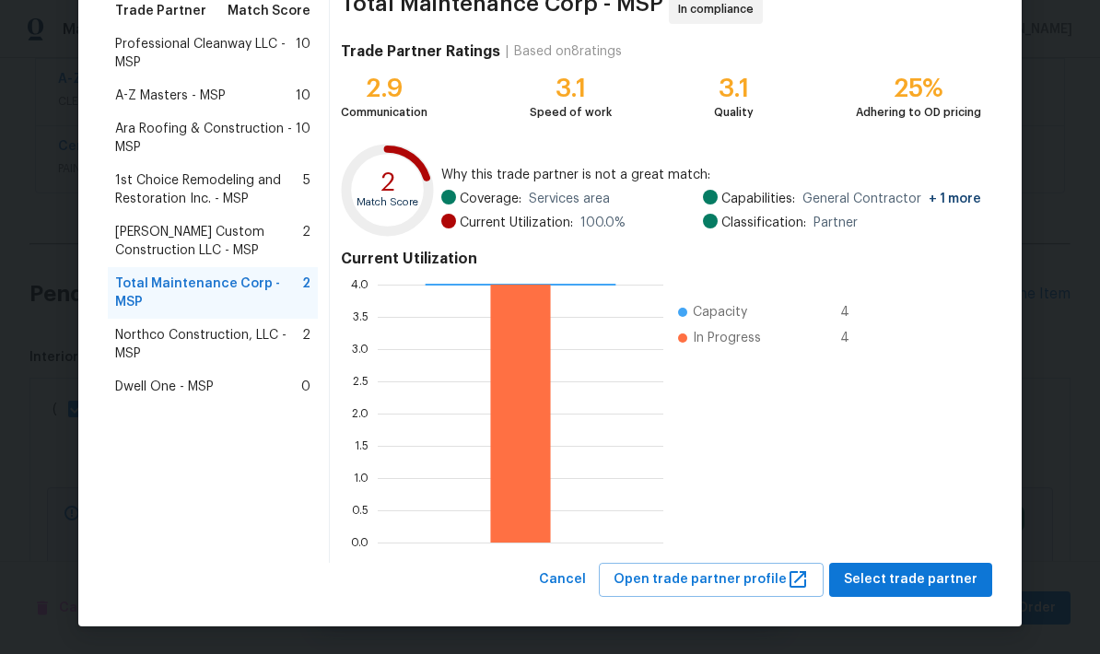
scroll to position [158, 0]
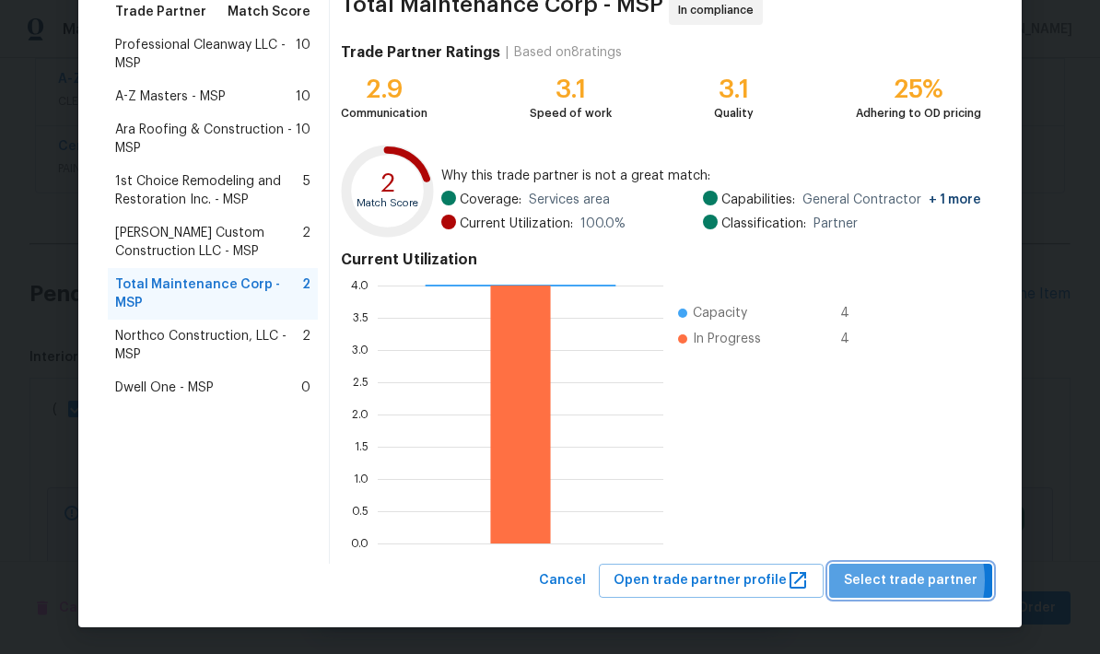
click at [899, 581] on span "Select trade partner" at bounding box center [911, 580] width 134 height 23
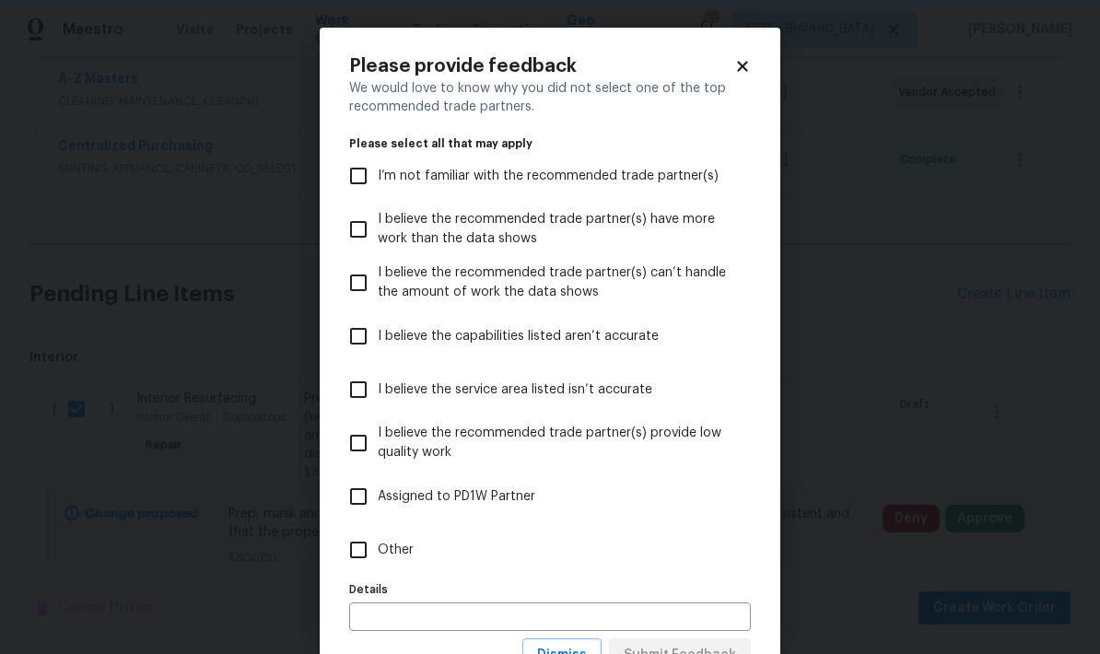
scroll to position [0, 0]
click at [355, 548] on input "Other" at bounding box center [358, 550] width 39 height 39
checkbox input "true"
click at [364, 613] on input "text" at bounding box center [550, 617] width 402 height 29
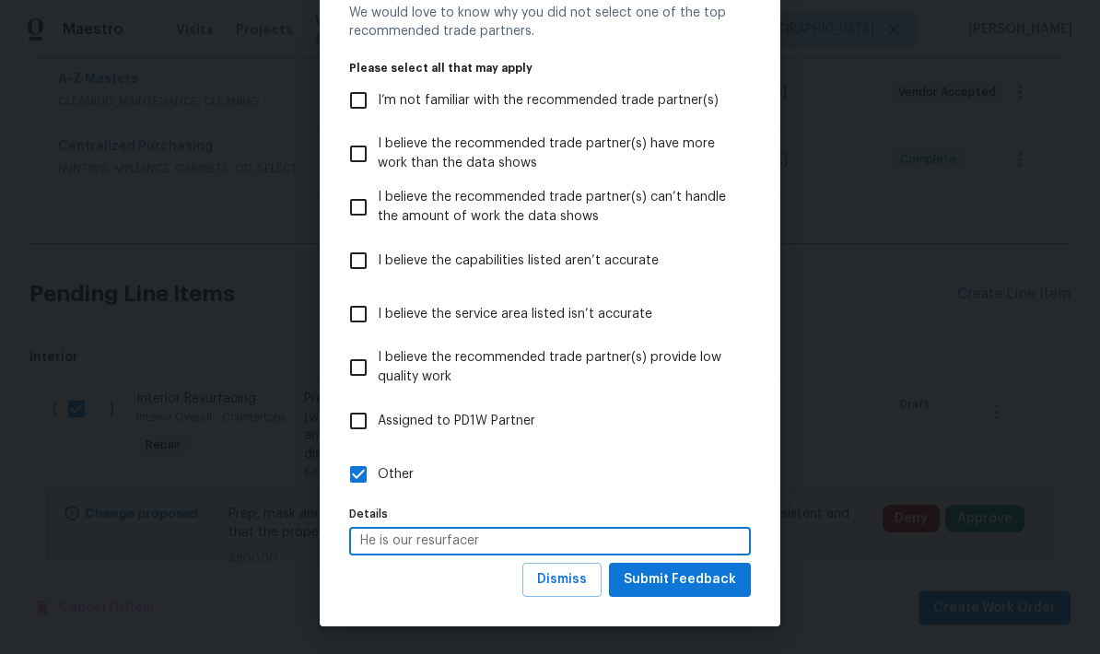
scroll to position [76, 0]
type input "He is our resurfacer"
click at [653, 582] on span "Submit Feedback" at bounding box center [680, 580] width 112 height 23
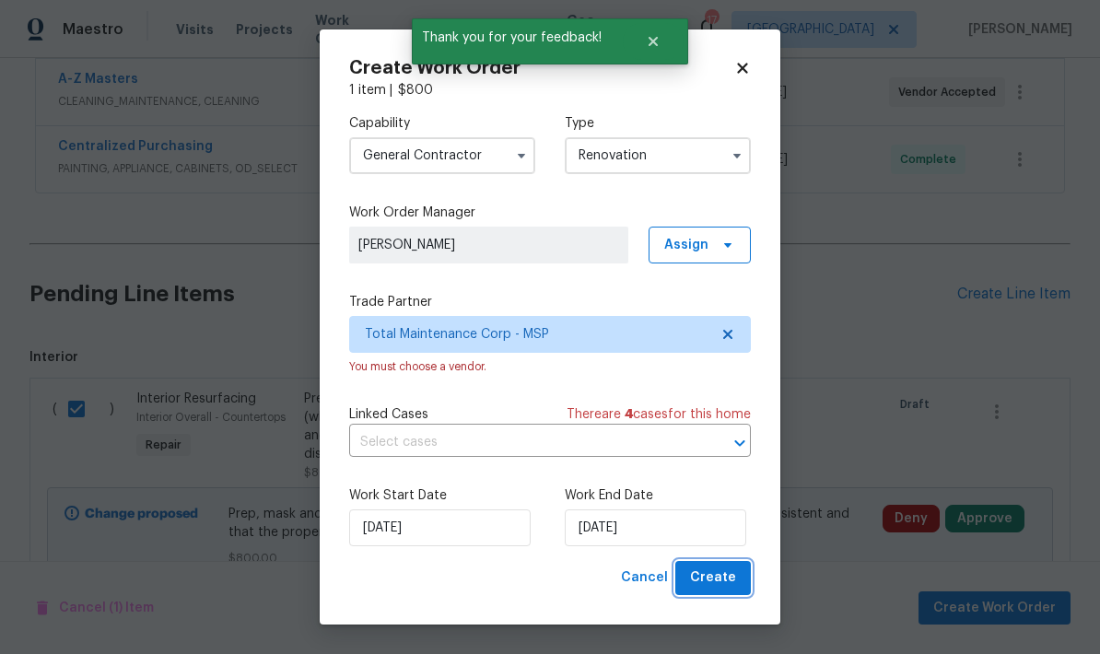
click at [698, 581] on span "Create" at bounding box center [713, 578] width 46 height 23
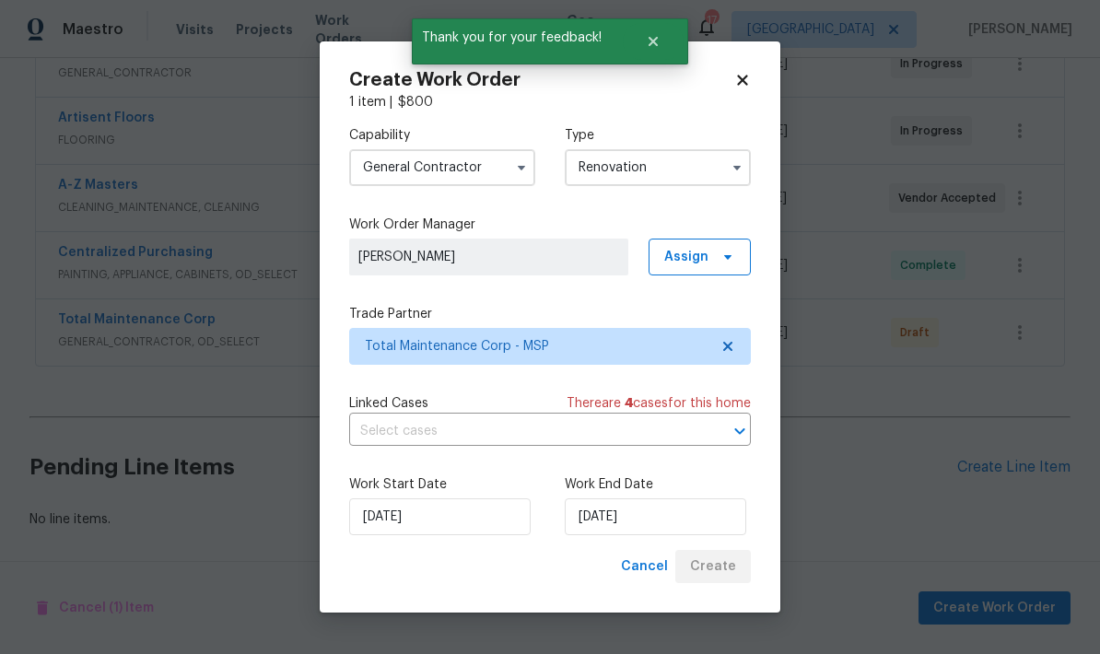
scroll to position [0, 0]
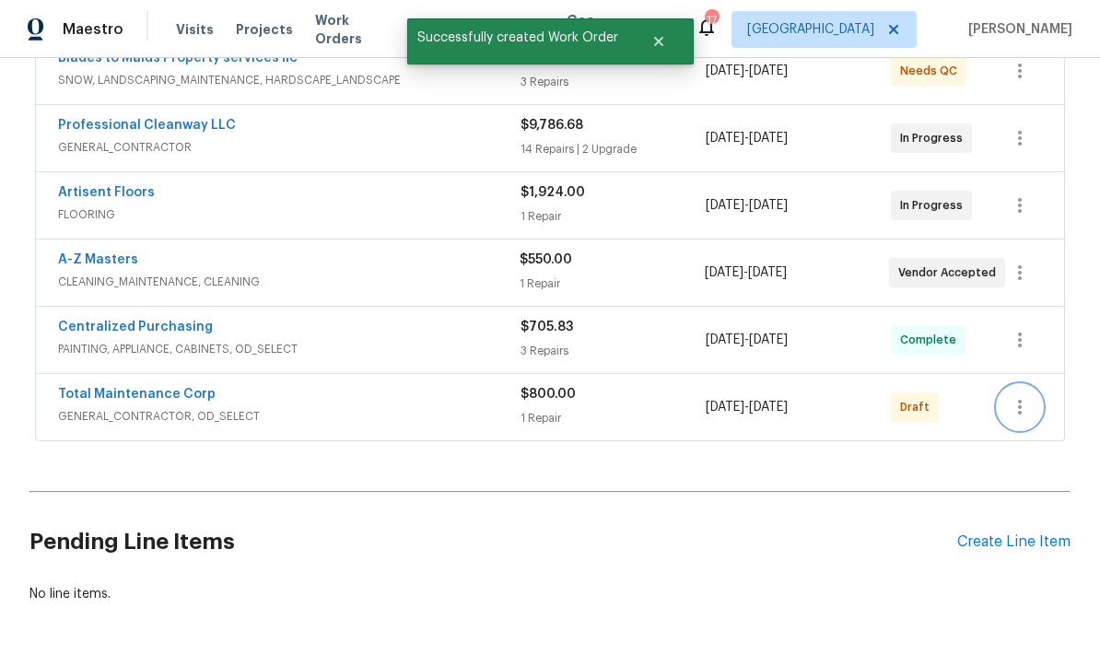
click at [1027, 396] on icon "button" at bounding box center [1020, 407] width 22 height 22
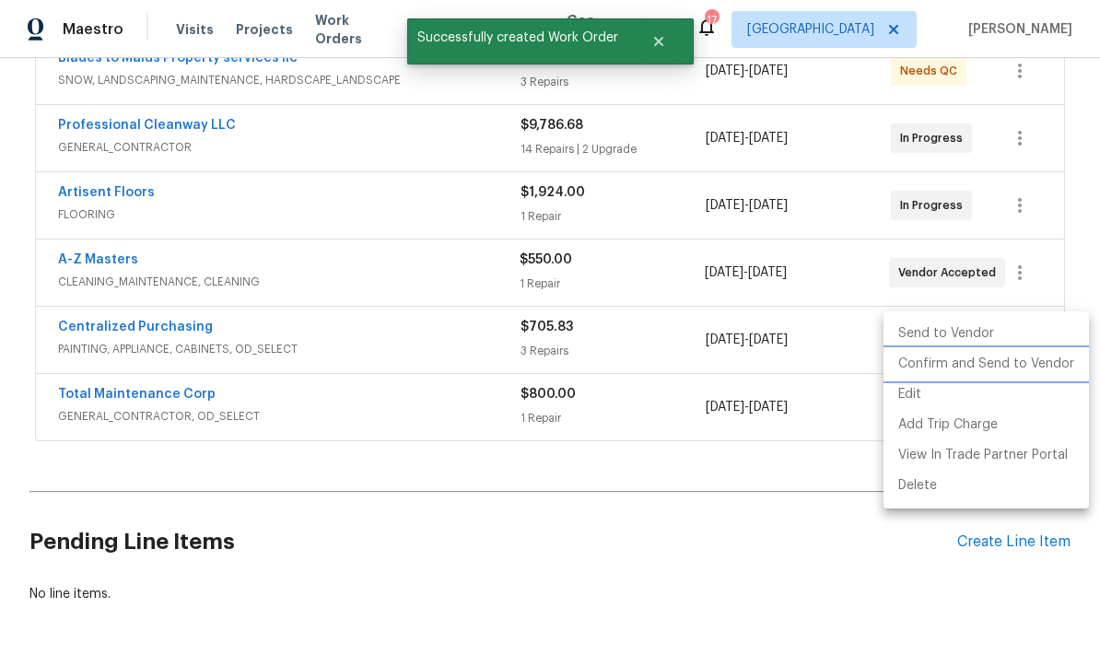
click at [906, 373] on li "Confirm and Send to Vendor" at bounding box center [986, 364] width 205 height 30
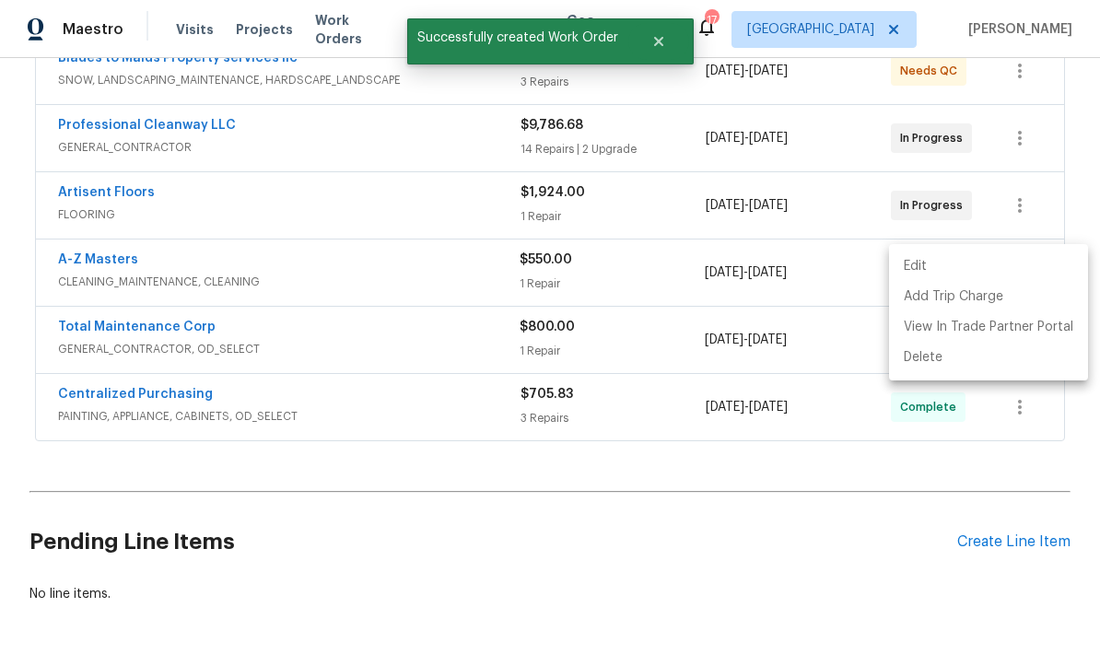
click at [695, 515] on div at bounding box center [550, 327] width 1100 height 654
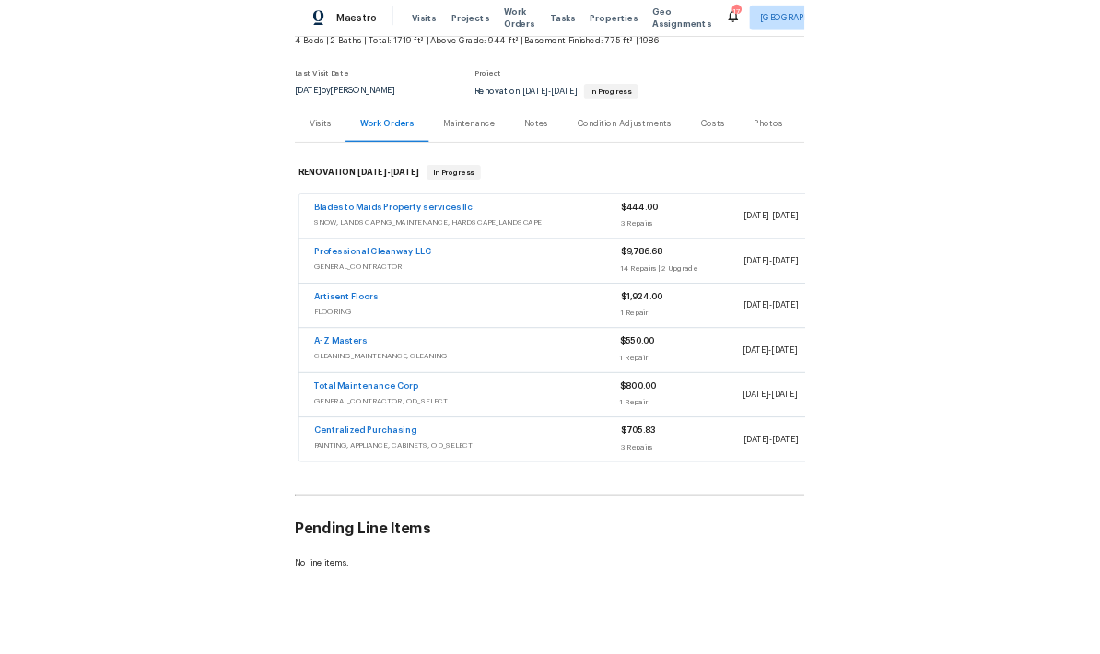
scroll to position [42, 0]
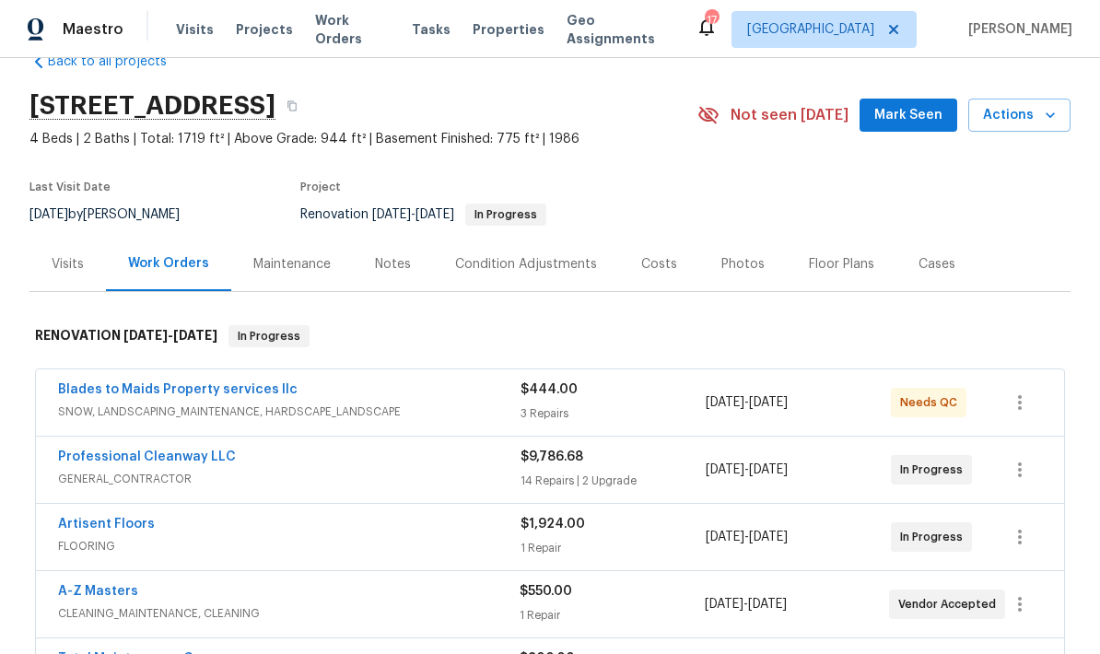
click at [87, 597] on link "A-Z Masters" at bounding box center [98, 591] width 80 height 13
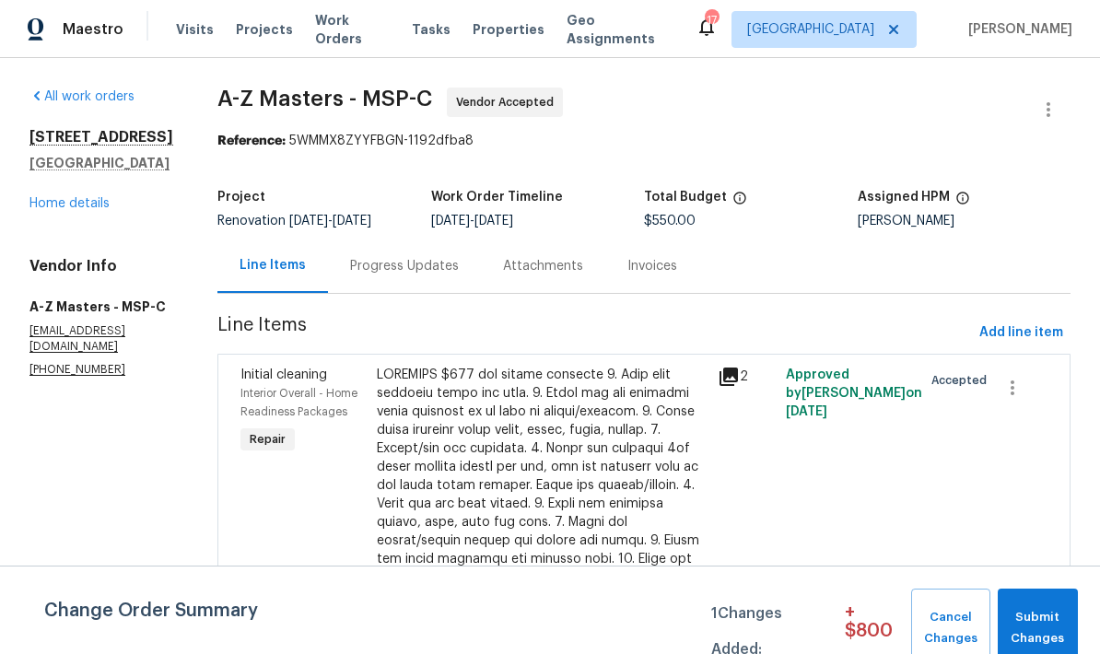
click at [350, 272] on div "Progress Updates" at bounding box center [404, 266] width 109 height 18
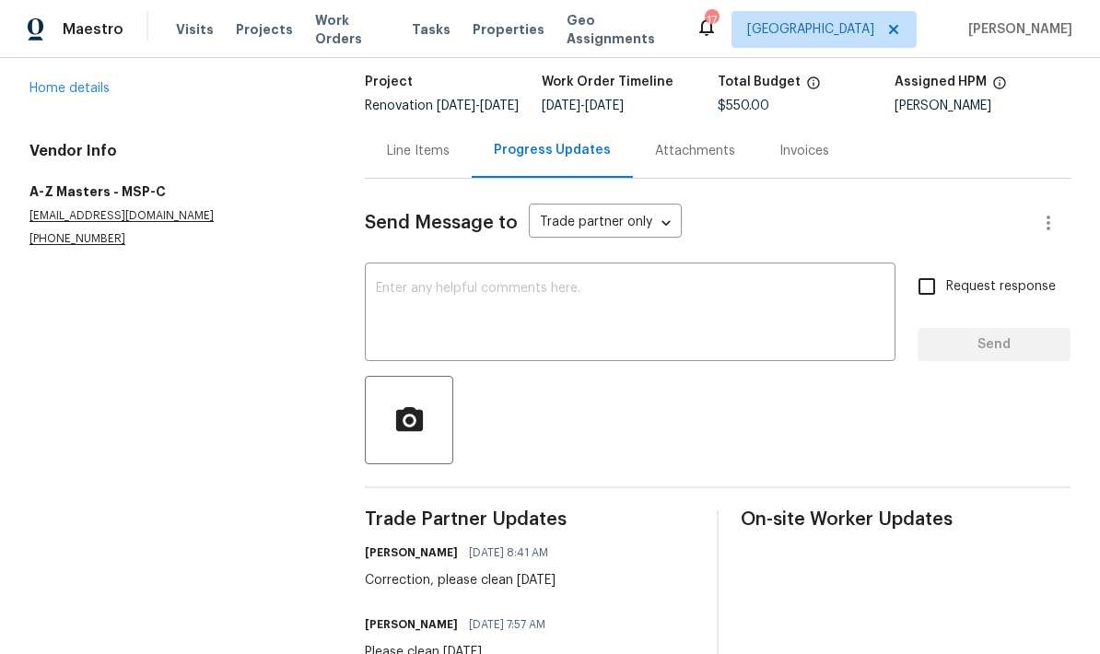
scroll to position [114, 0]
click at [398, 307] on textarea at bounding box center [630, 315] width 509 height 65
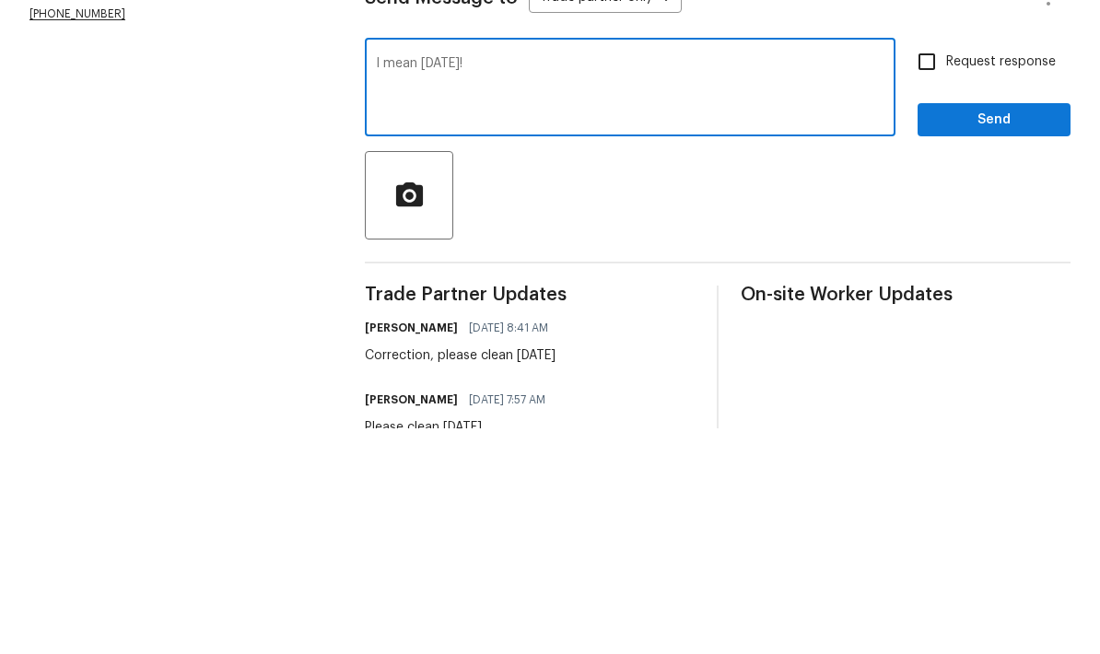
type textarea "I mean [DATE]!"
click at [912, 268] on input "Request response" at bounding box center [927, 287] width 39 height 39
checkbox input "true"
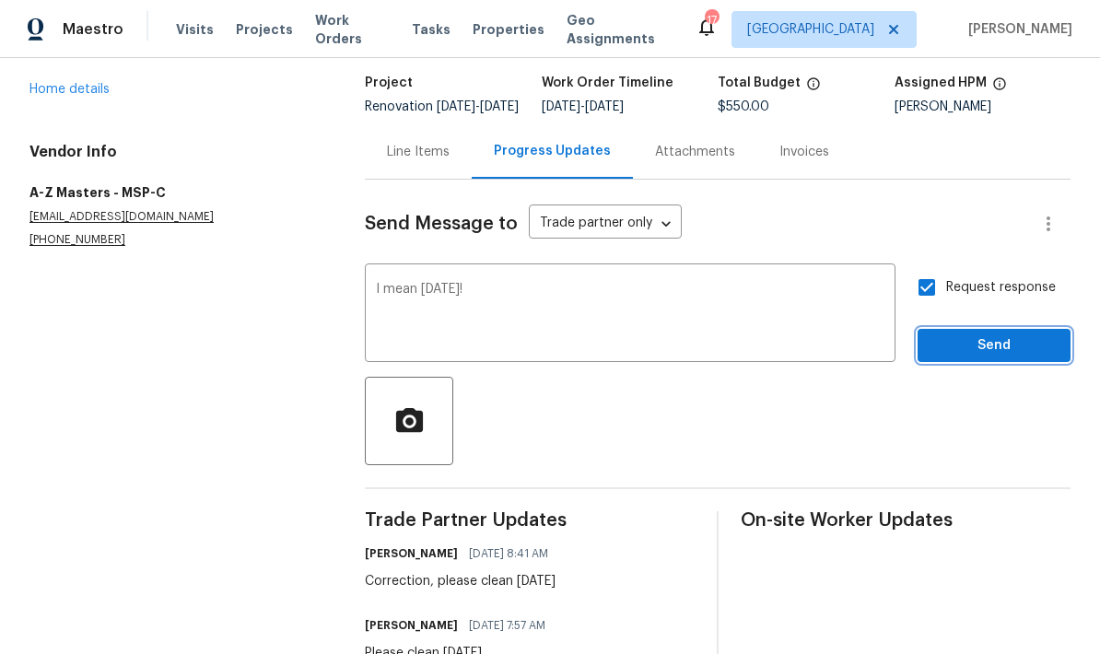
click at [954, 334] on span "Send" at bounding box center [993, 345] width 123 height 23
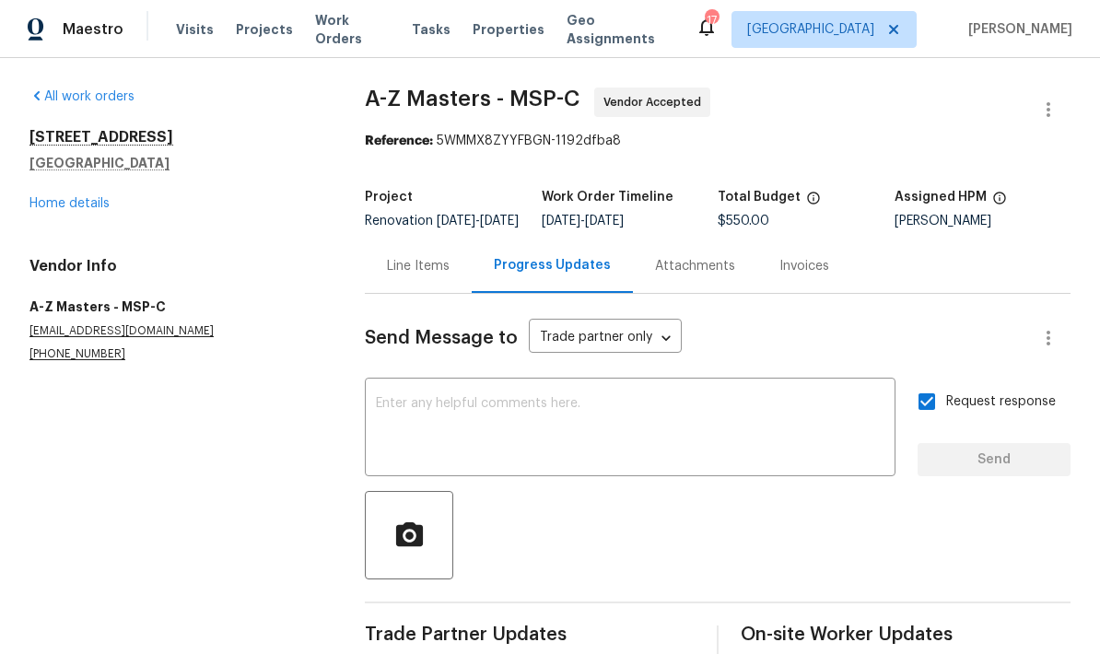
scroll to position [0, 0]
click at [59, 197] on link "Home details" at bounding box center [69, 203] width 80 height 13
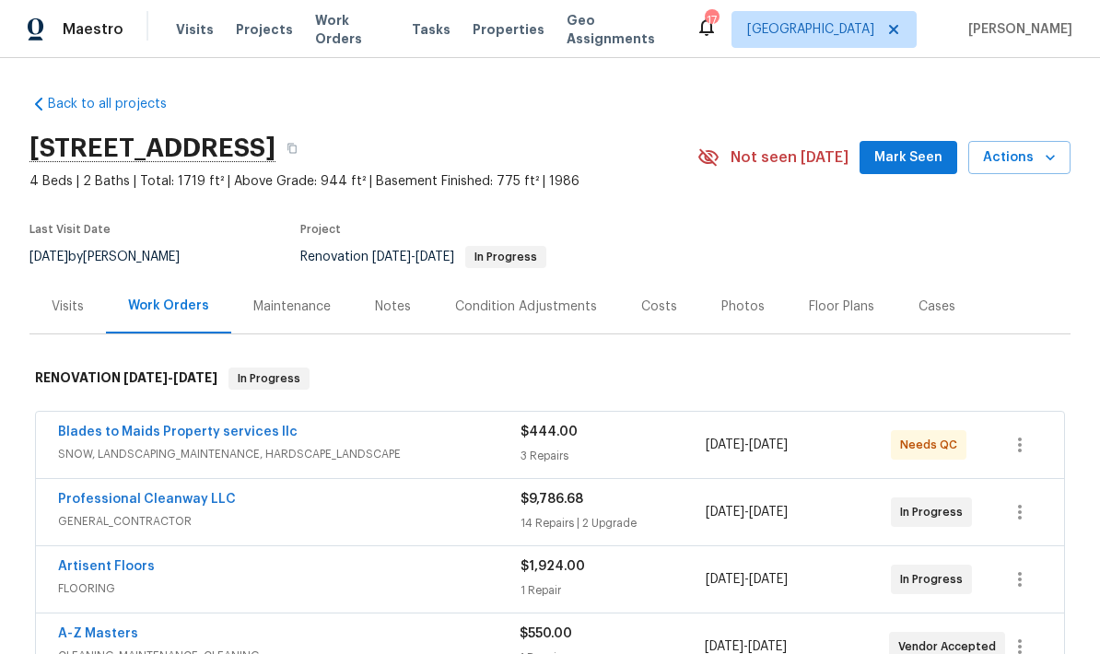
click at [395, 298] on div "Notes" at bounding box center [393, 307] width 36 height 18
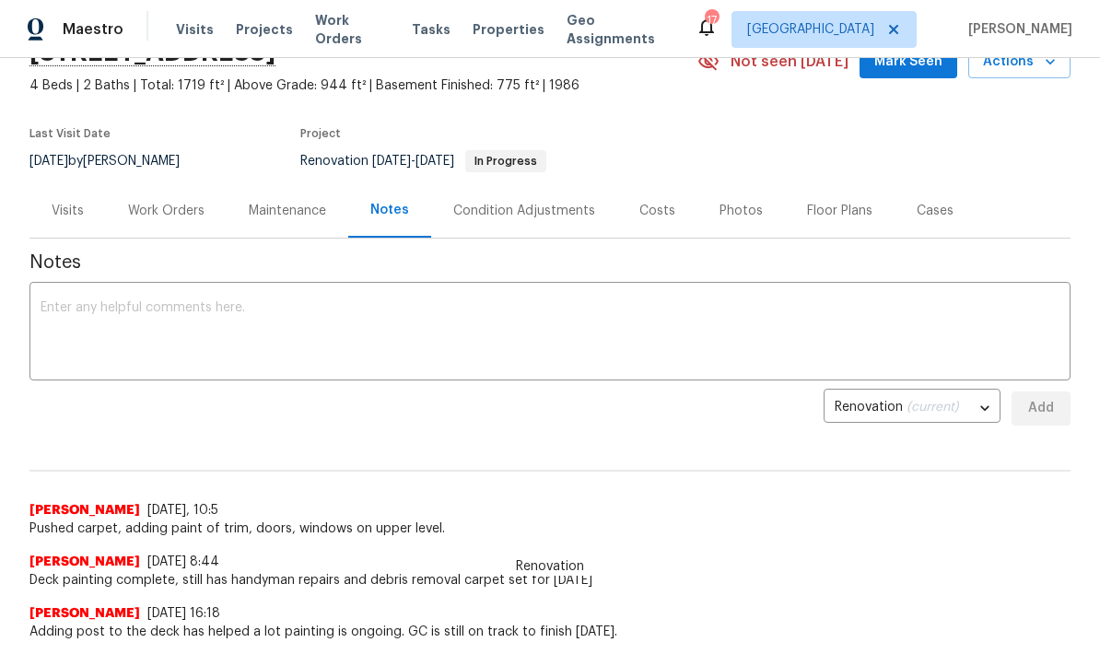
scroll to position [98, 0]
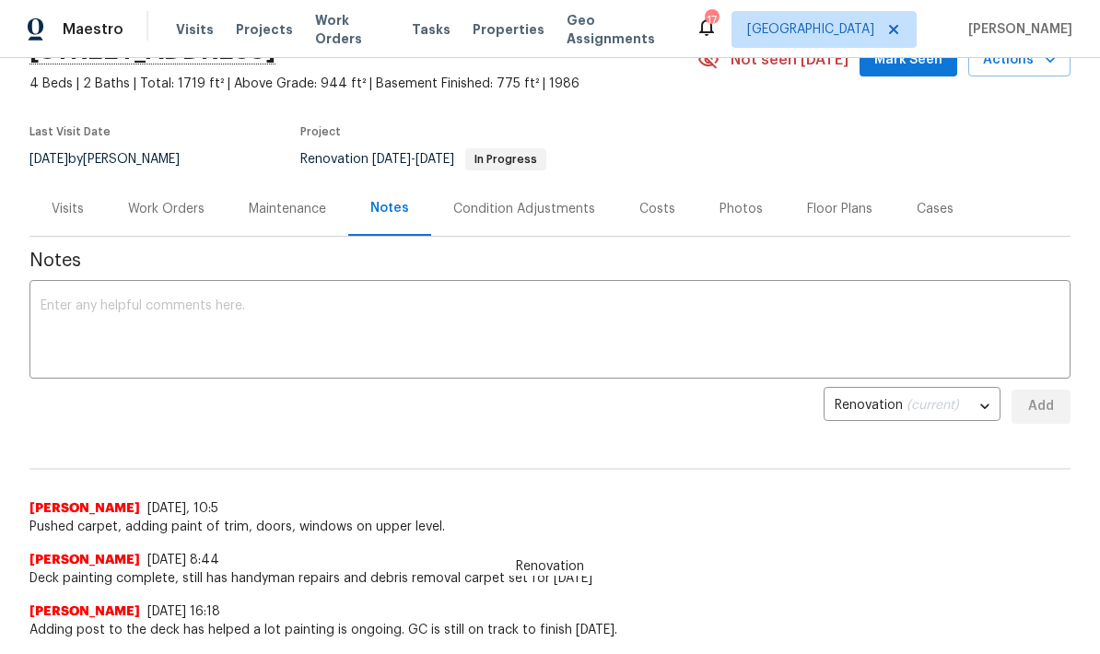
click at [49, 303] on textarea at bounding box center [550, 331] width 1019 height 65
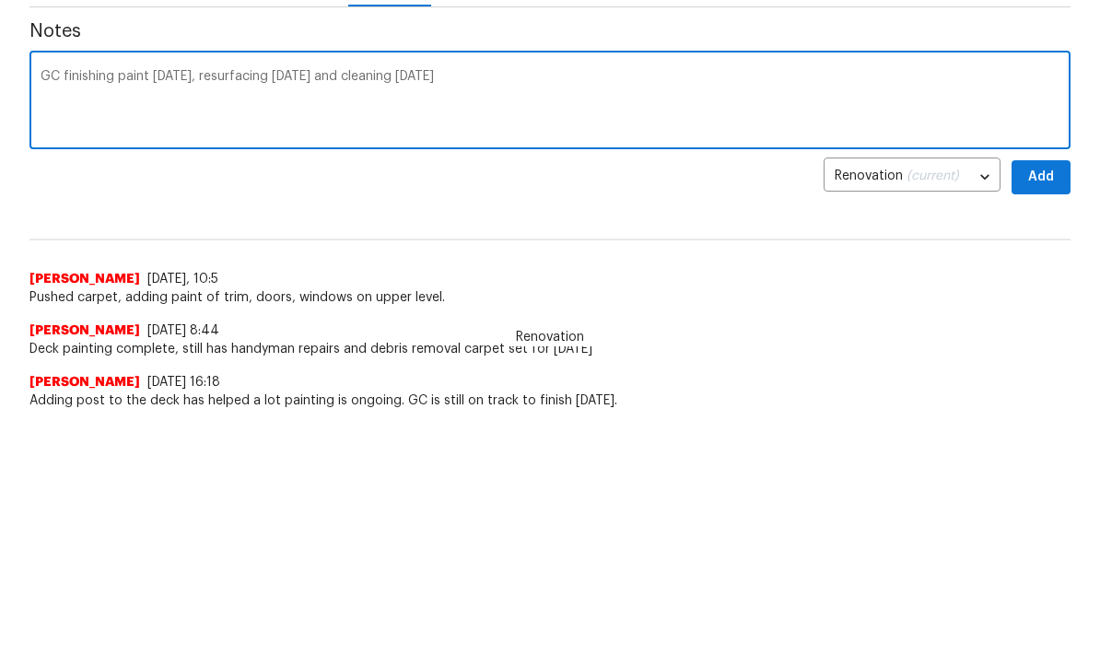
type textarea "GC finishing paint [DATE], resurfacing [DATE] and cleaning [DATE]"
click at [1031, 395] on span "Add" at bounding box center [1040, 406] width 29 height 23
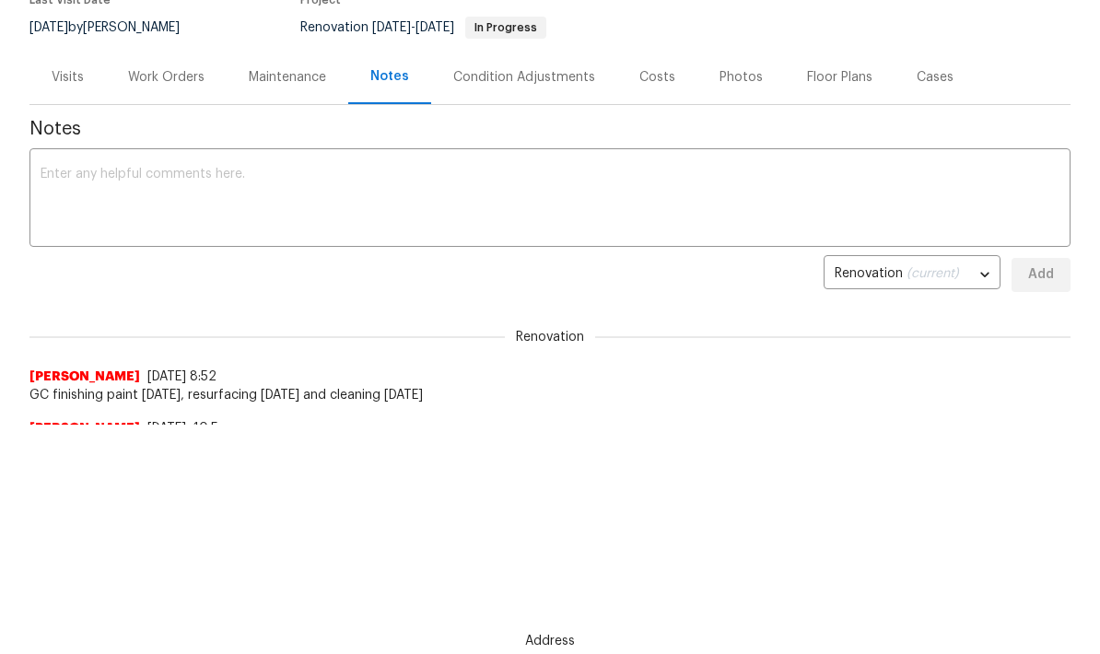
scroll to position [0, 0]
